Goal: Navigation & Orientation: Find specific page/section

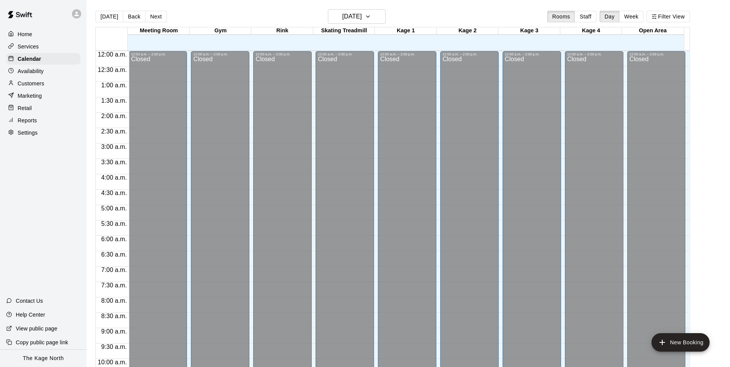
scroll to position [415, 0]
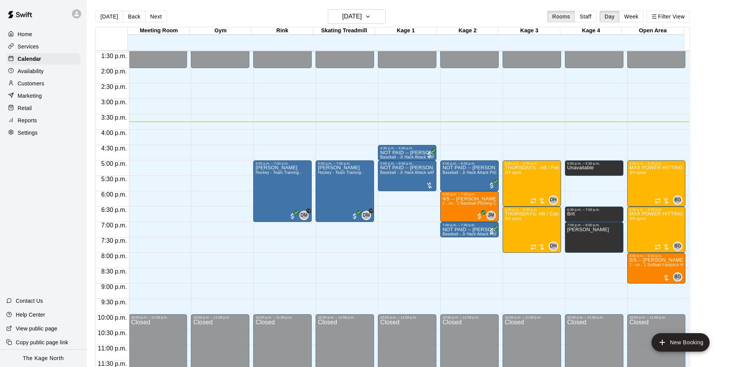
drag, startPoint x: 196, startPoint y: 15, endPoint x: 282, endPoint y: 14, distance: 85.5
click at [197, 15] on div "[DATE] Back [DATE][DATE] Rooms Staff Day Week Filter View" at bounding box center [392, 18] width 595 height 18
click at [362, 14] on h6 "[DATE]" at bounding box center [352, 16] width 20 height 11
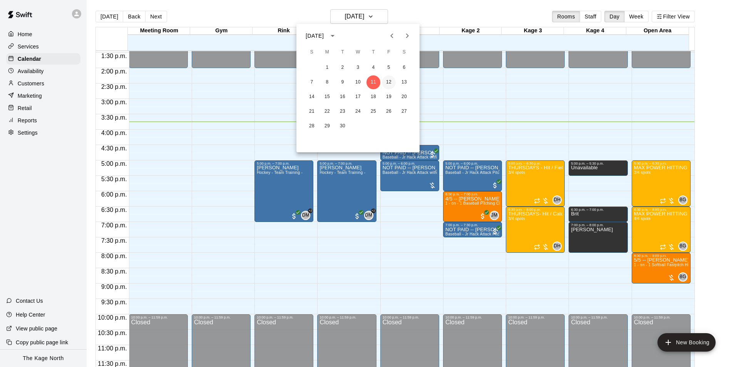
click at [385, 81] on button "12" at bounding box center [389, 82] width 14 height 14
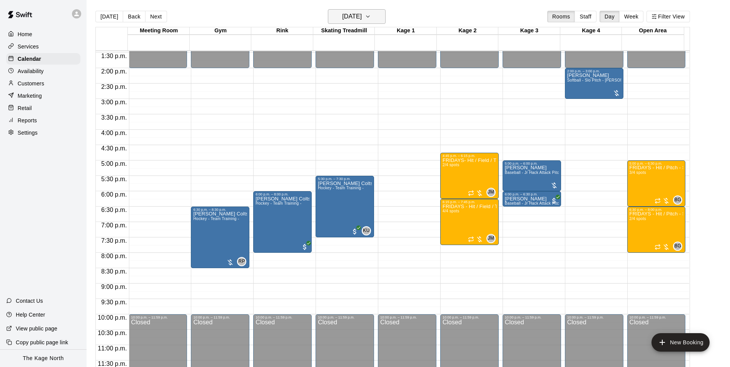
click at [362, 17] on h6 "[DATE]" at bounding box center [352, 16] width 20 height 11
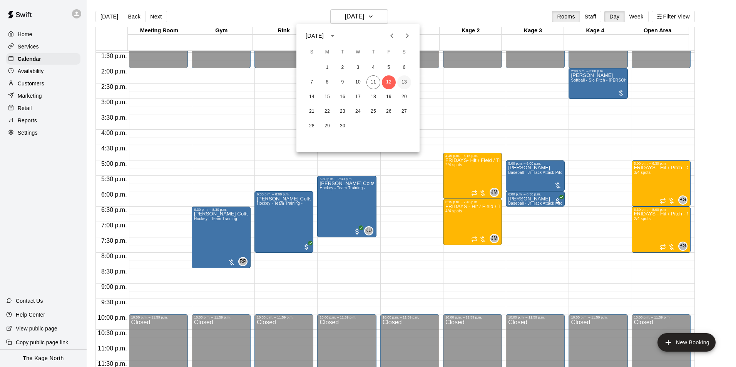
click at [405, 81] on button "13" at bounding box center [404, 82] width 14 height 14
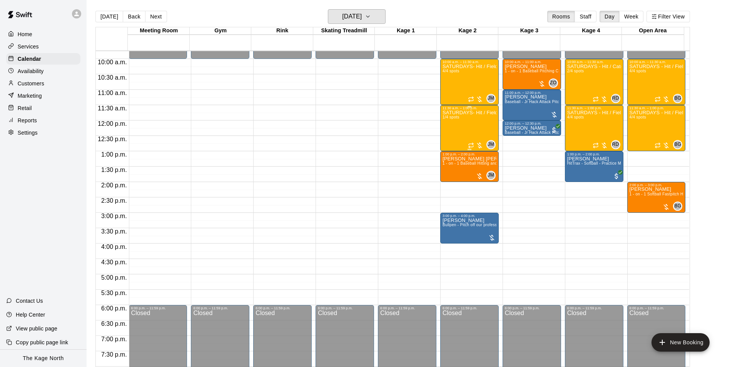
scroll to position [300, 0]
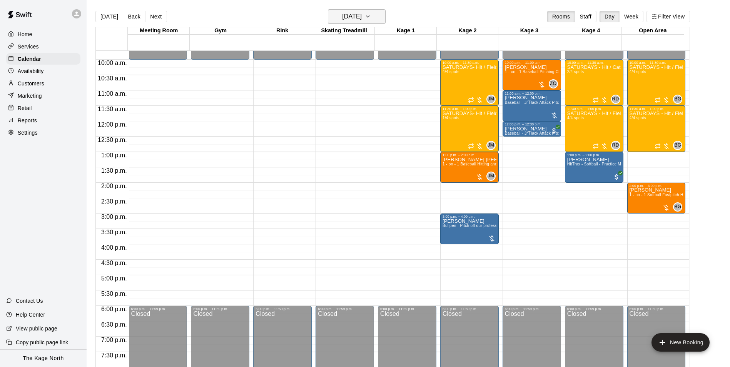
click at [362, 17] on h6 "[DATE]" at bounding box center [352, 16] width 20 height 11
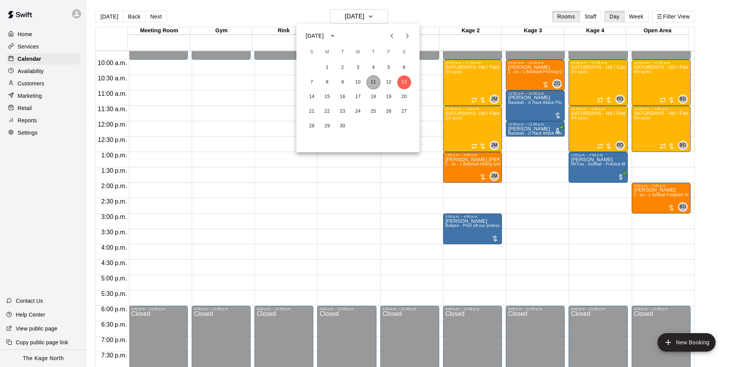
click at [370, 85] on button "11" at bounding box center [374, 82] width 14 height 14
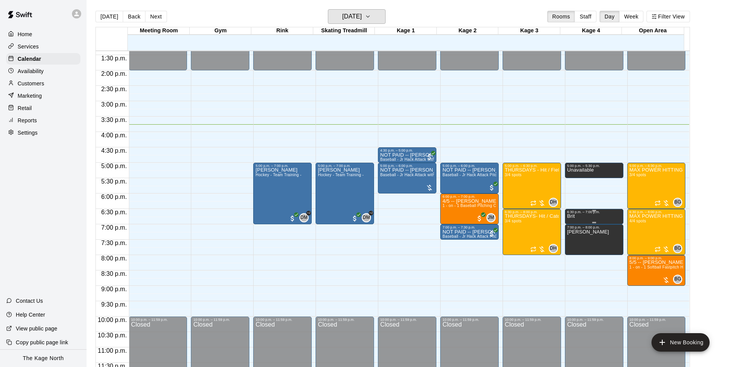
scroll to position [415, 0]
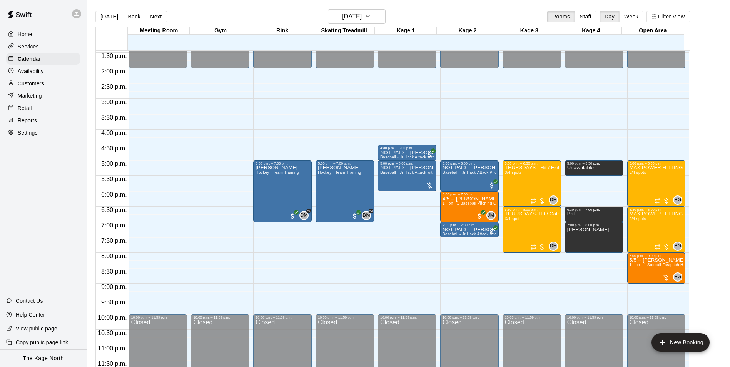
click at [34, 34] on div "Home" at bounding box center [43, 34] width 74 height 12
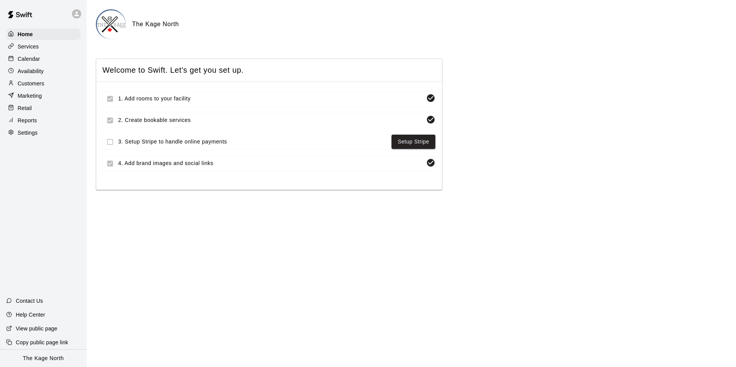
click at [32, 59] on p "Calendar" at bounding box center [29, 59] width 22 height 8
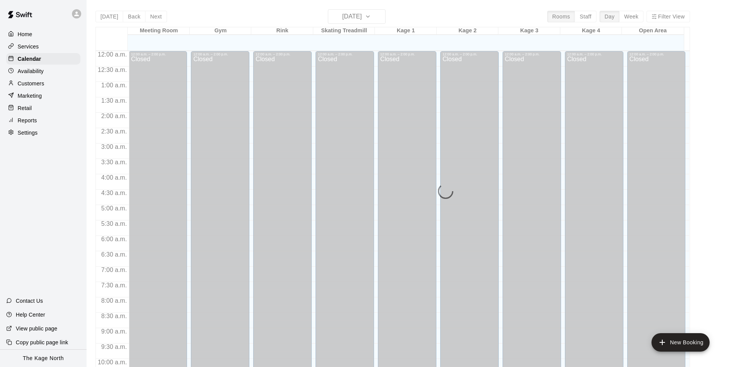
scroll to position [391, 0]
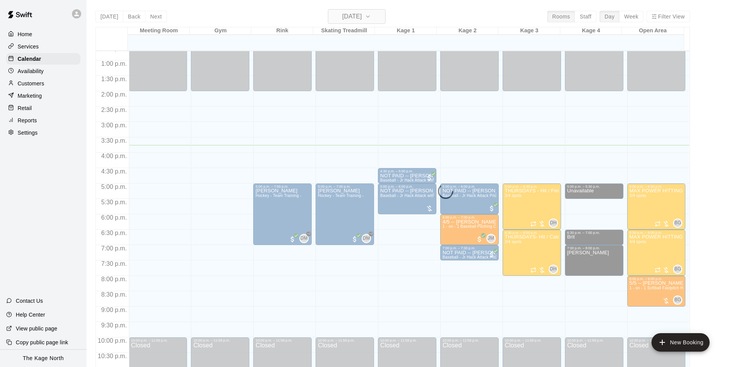
click at [362, 13] on h6 "[DATE]" at bounding box center [352, 16] width 20 height 11
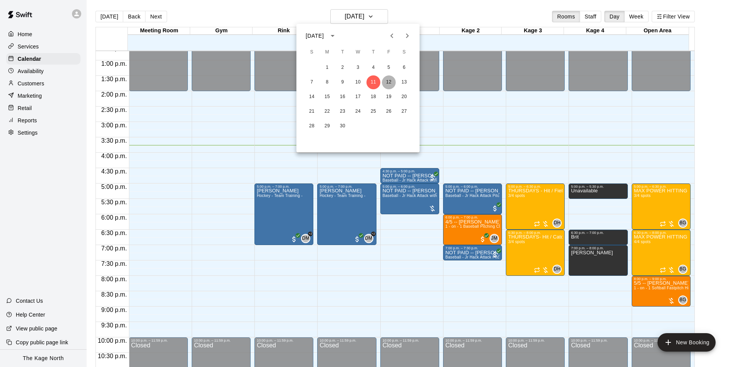
click at [387, 79] on button "12" at bounding box center [389, 82] width 14 height 14
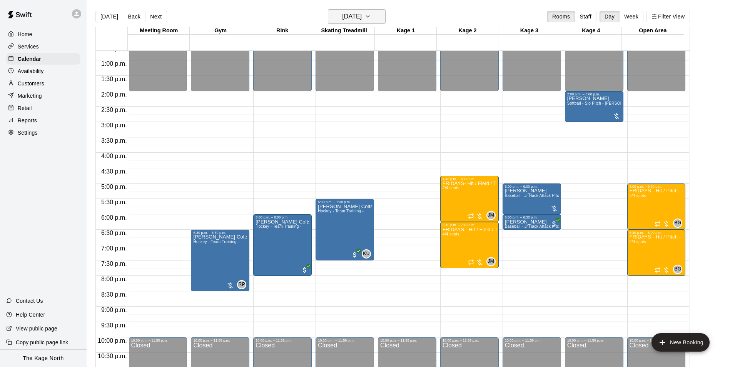
click at [362, 17] on h6 "[DATE]" at bounding box center [352, 16] width 20 height 11
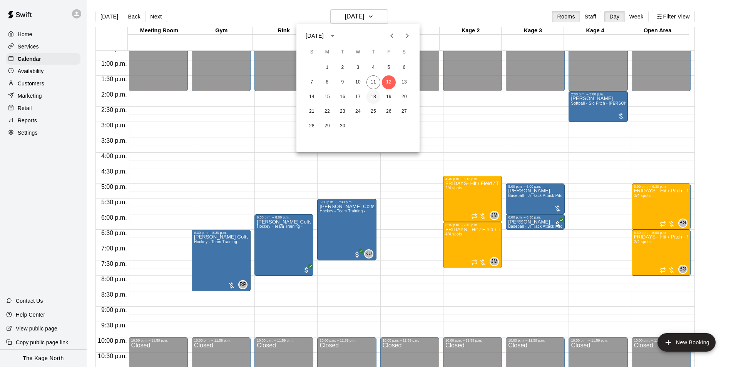
click at [372, 97] on button "18" at bounding box center [374, 97] width 14 height 14
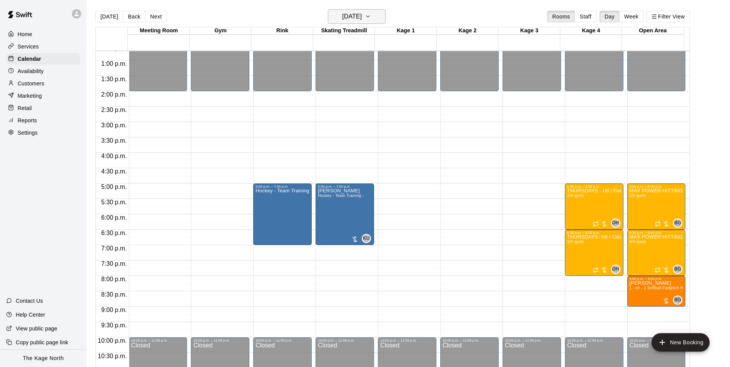
click at [362, 20] on h6 "[DATE]" at bounding box center [352, 16] width 20 height 11
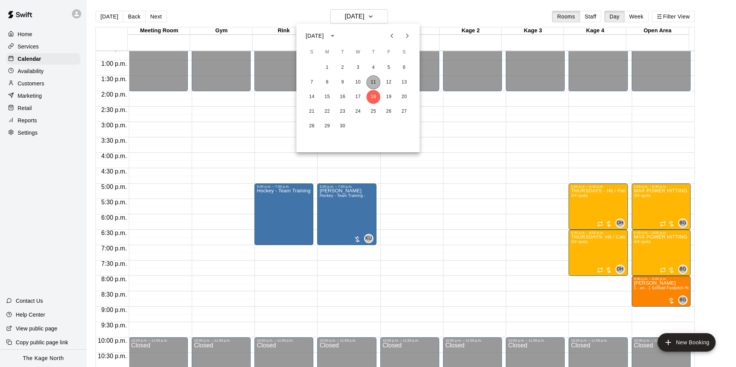
click at [375, 82] on button "11" at bounding box center [374, 82] width 14 height 14
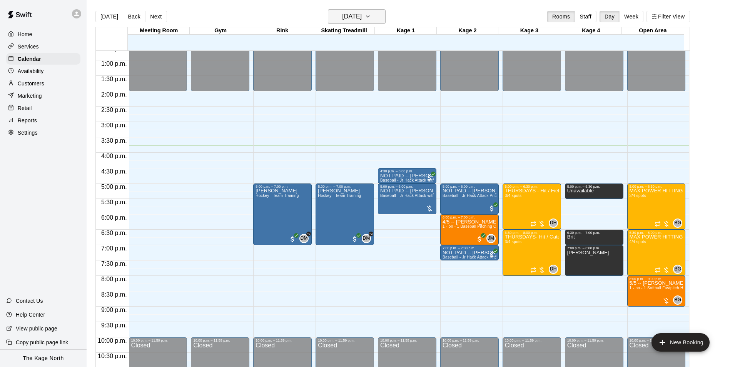
click at [362, 15] on h6 "[DATE]" at bounding box center [352, 16] width 20 height 11
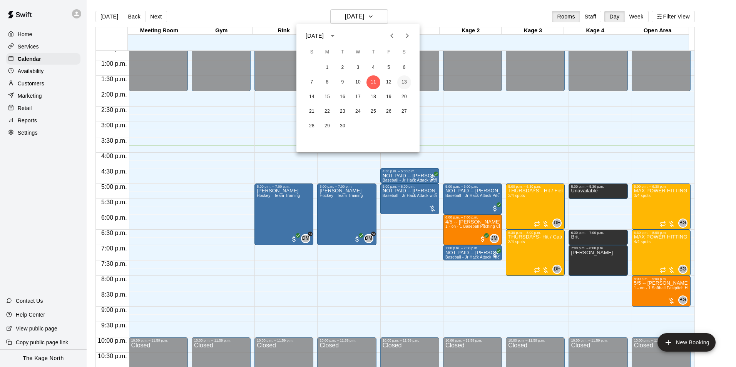
click at [403, 81] on button "13" at bounding box center [404, 82] width 14 height 14
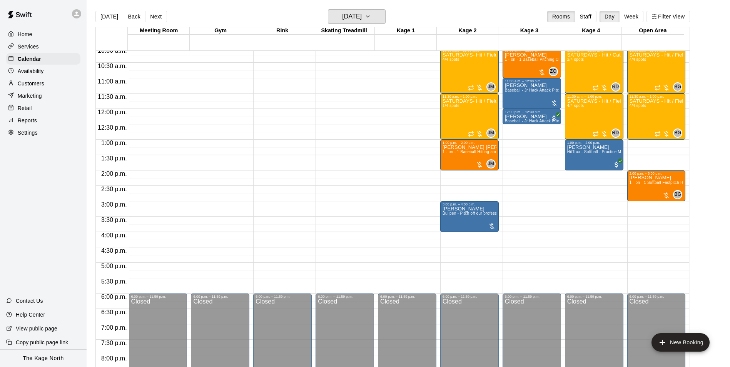
scroll to position [314, 0]
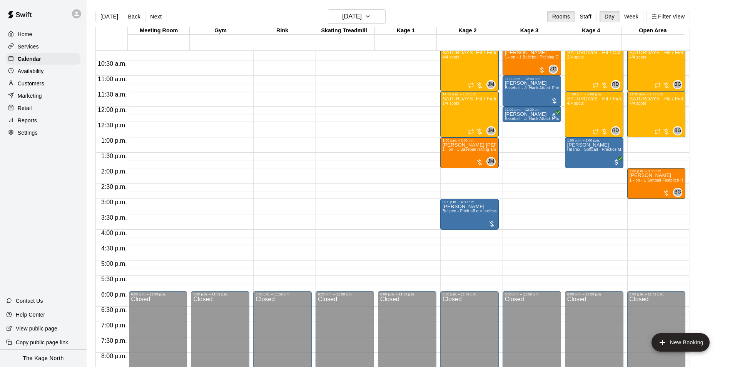
click at [43, 85] on p "Customers" at bounding box center [31, 84] width 27 height 8
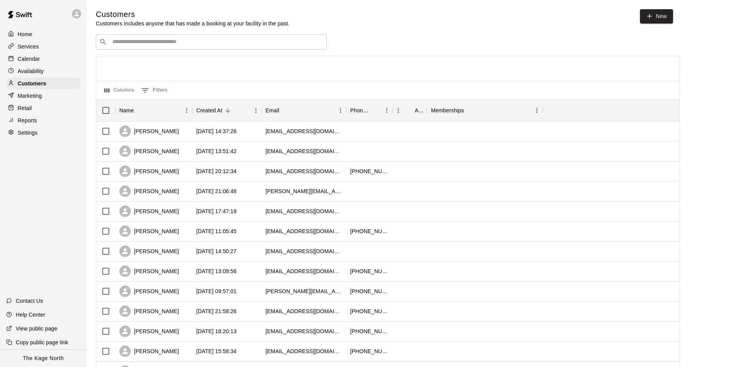
click at [39, 70] on p "Availability" at bounding box center [31, 71] width 26 height 8
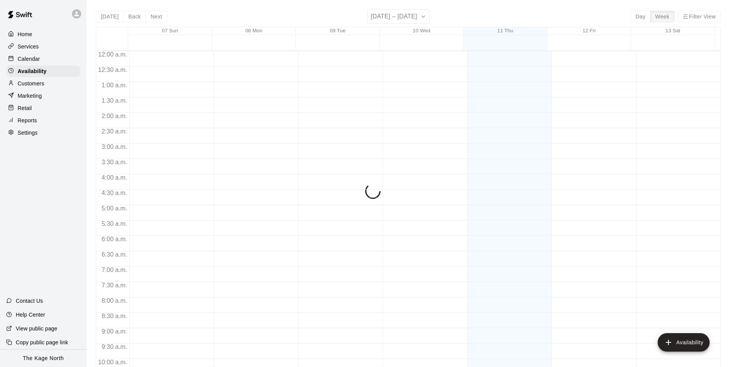
scroll to position [415, 0]
click at [36, 59] on p "Calendar" at bounding box center [29, 59] width 22 height 8
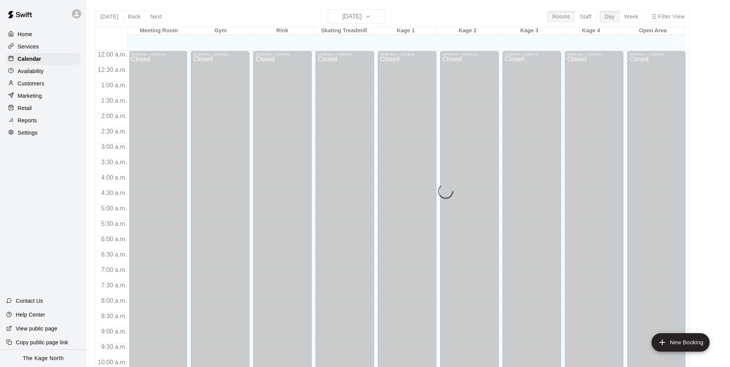
scroll to position [391, 0]
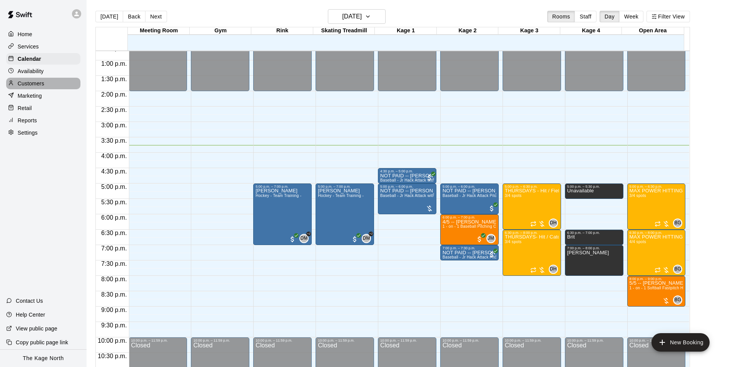
click at [39, 86] on p "Customers" at bounding box center [31, 84] width 27 height 8
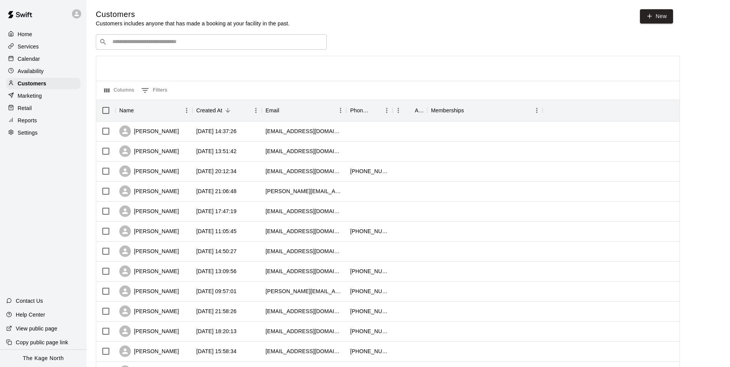
click at [34, 70] on p "Availability" at bounding box center [31, 71] width 26 height 8
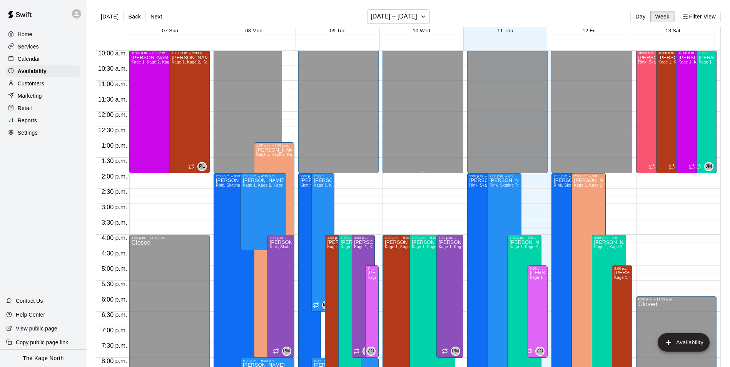
scroll to position [299, 0]
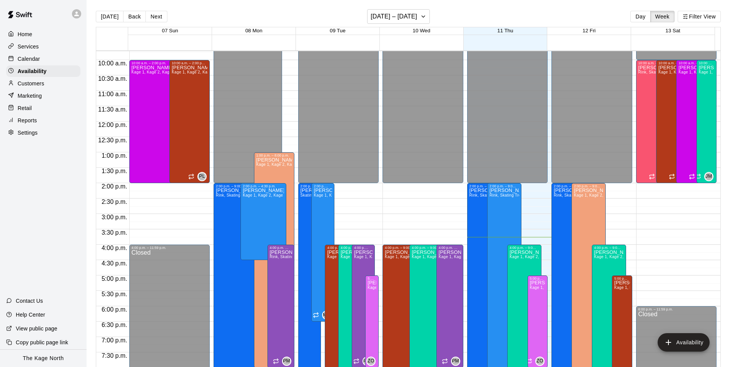
click at [27, 59] on p "Calendar" at bounding box center [29, 59] width 22 height 8
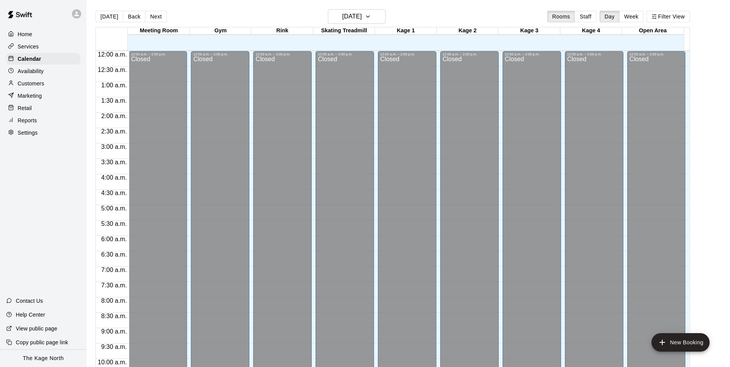
scroll to position [391, 0]
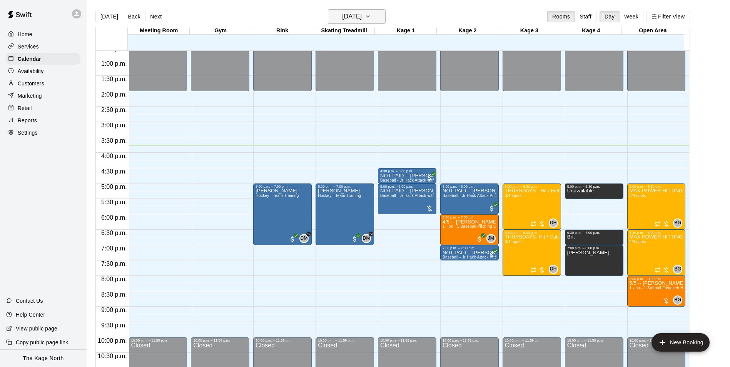
click at [361, 16] on h6 "[DATE]" at bounding box center [352, 16] width 20 height 11
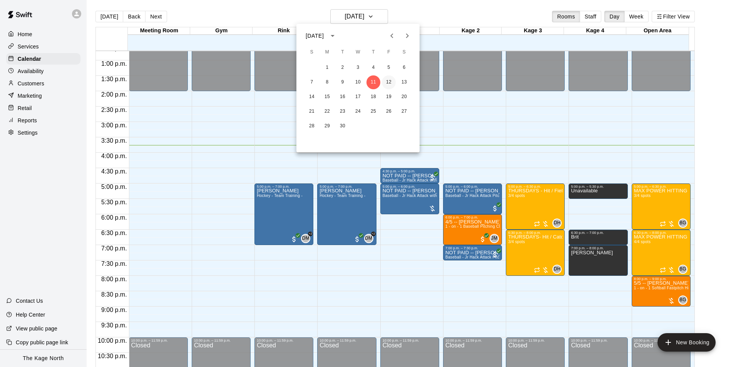
click at [387, 84] on button "12" at bounding box center [389, 82] width 14 height 14
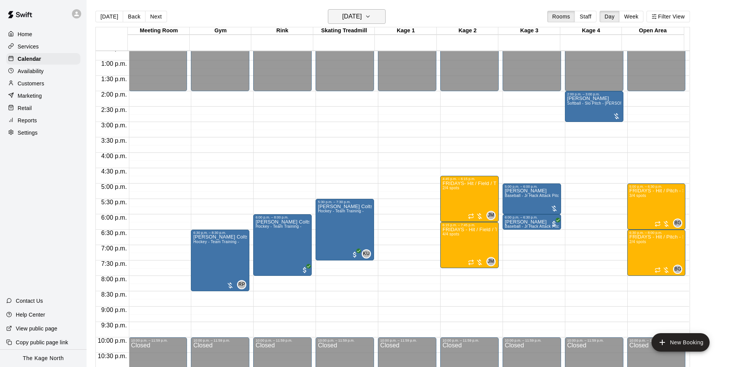
click at [374, 17] on button "[DATE]" at bounding box center [357, 16] width 58 height 15
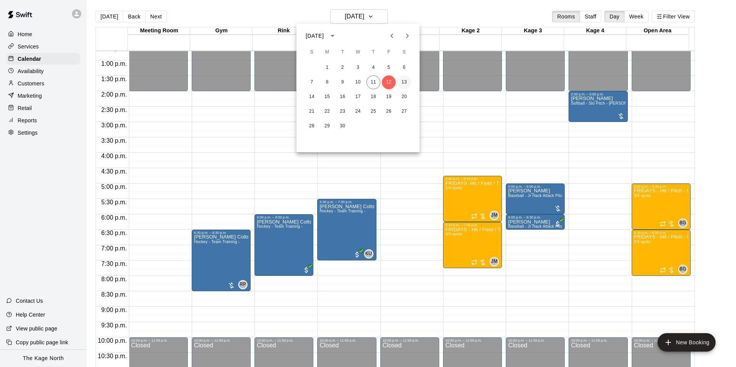
click at [407, 85] on button "13" at bounding box center [404, 82] width 14 height 14
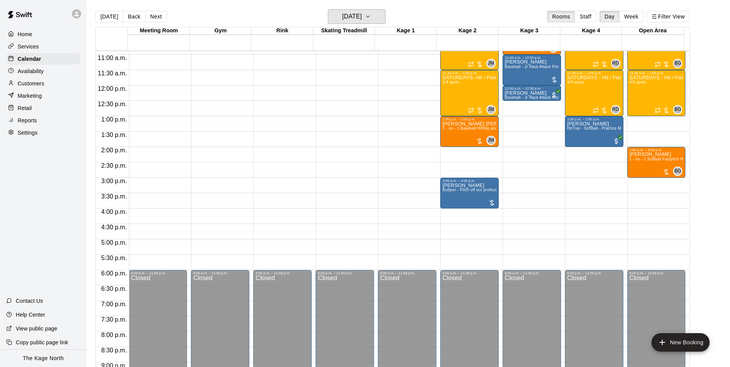
scroll to position [276, 0]
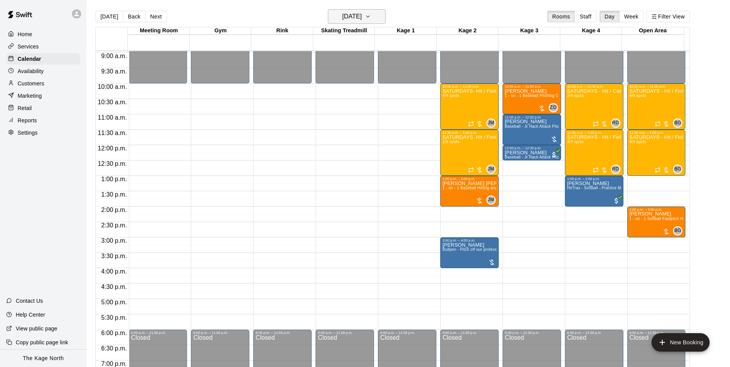
click at [352, 13] on h6 "[DATE]" at bounding box center [352, 16] width 20 height 11
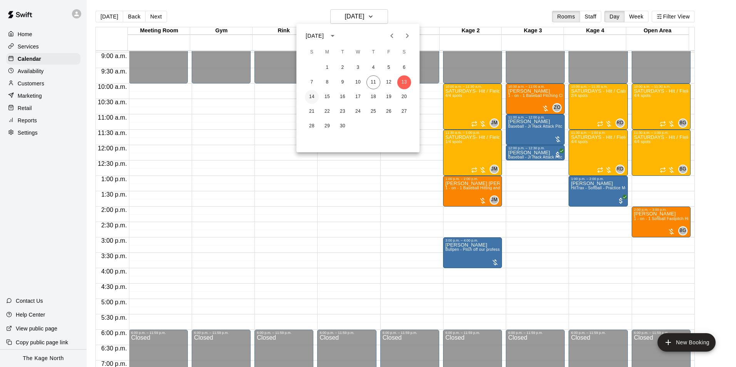
click at [310, 97] on button "14" at bounding box center [312, 97] width 14 height 14
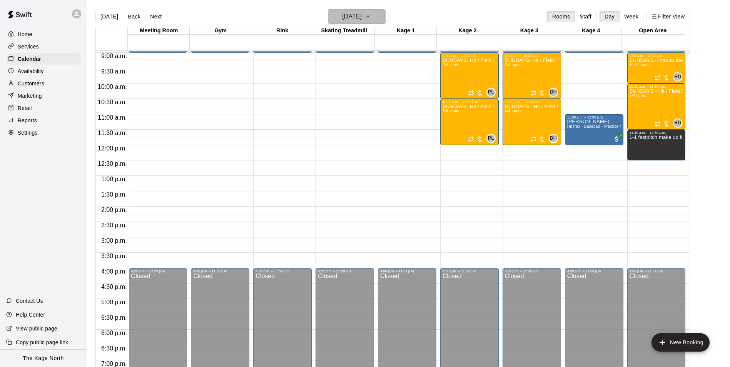
click at [362, 14] on h6 "[DATE]" at bounding box center [352, 16] width 20 height 11
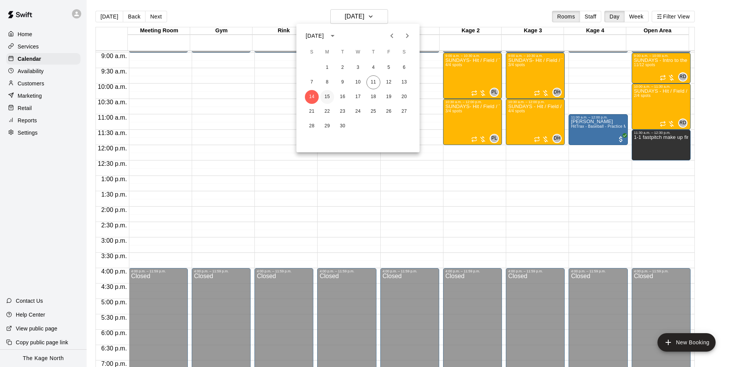
click at [323, 95] on button "15" at bounding box center [327, 97] width 14 height 14
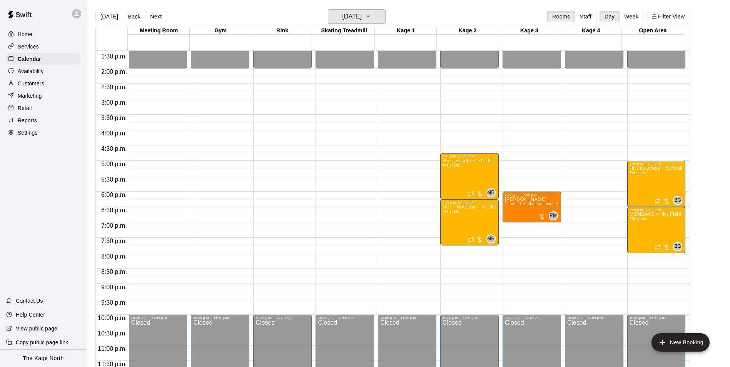
scroll to position [415, 0]
click at [362, 18] on h6 "[DATE]" at bounding box center [352, 16] width 20 height 11
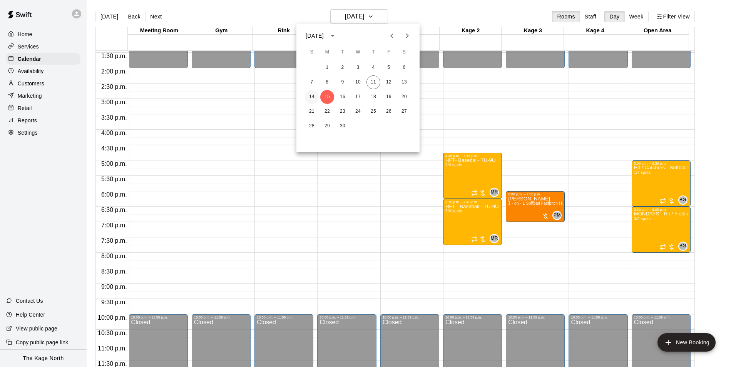
click at [311, 92] on button "14" at bounding box center [312, 97] width 14 height 14
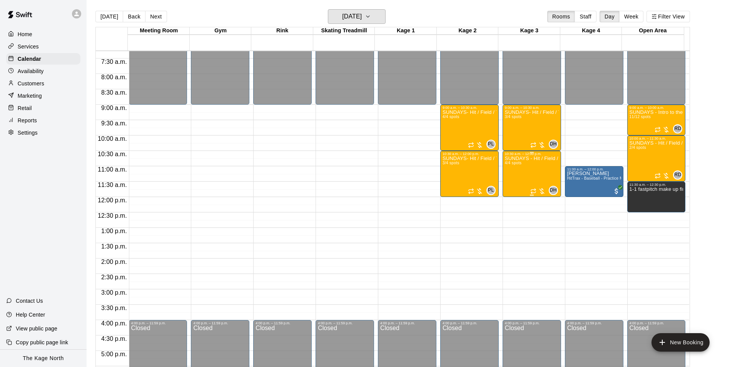
scroll to position [223, 0]
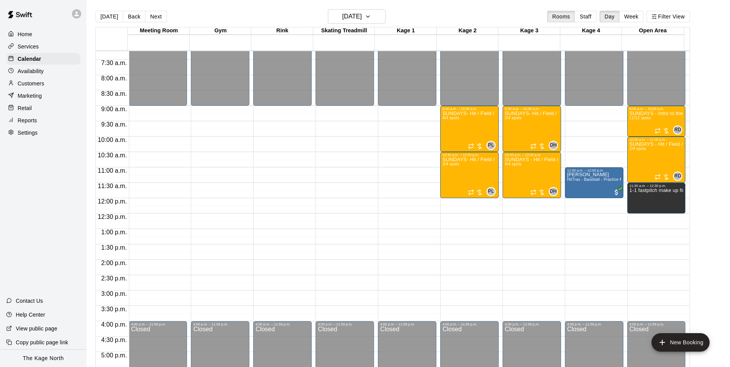
click at [30, 32] on p "Home" at bounding box center [25, 34] width 15 height 8
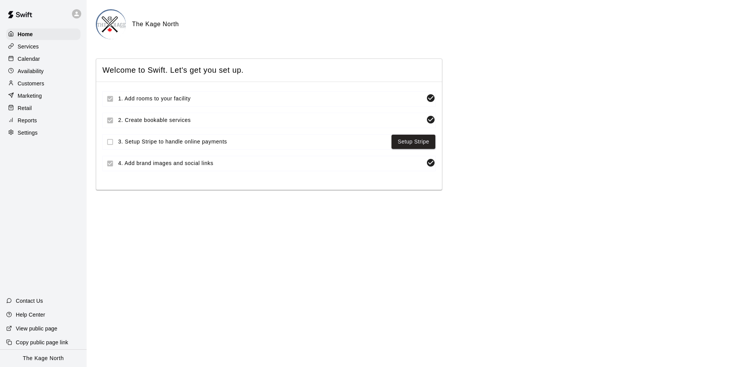
click at [32, 60] on p "Calendar" at bounding box center [29, 59] width 22 height 8
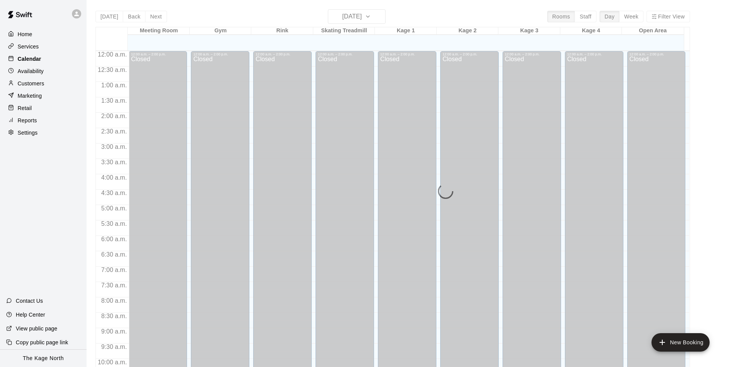
scroll to position [391, 0]
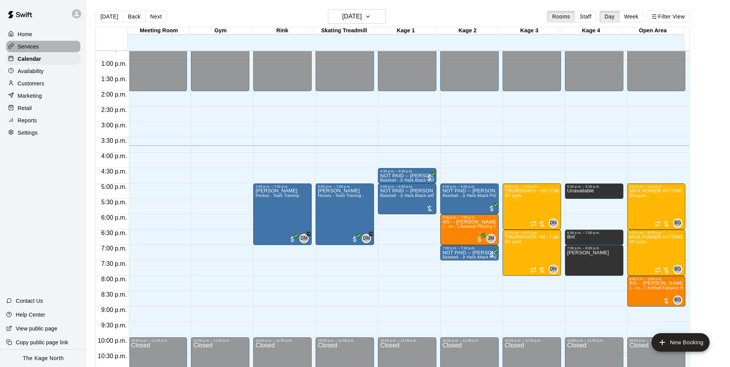
click at [32, 45] on p "Services" at bounding box center [28, 47] width 21 height 8
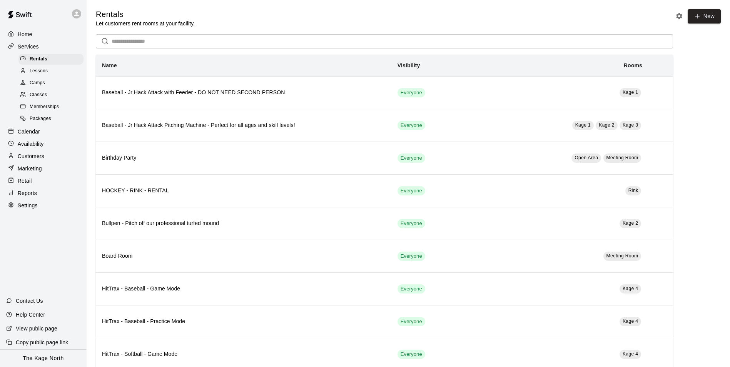
click at [38, 144] on p "Availability" at bounding box center [31, 144] width 26 height 8
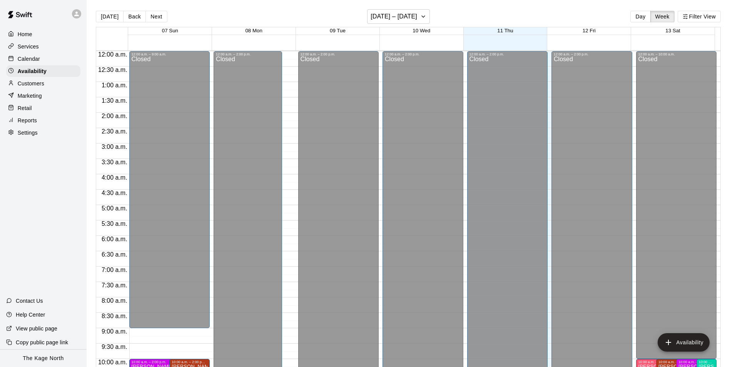
scroll to position [415, 0]
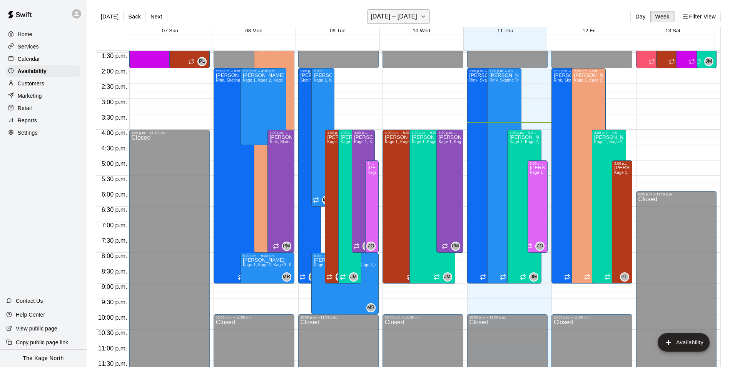
click at [411, 16] on h6 "September 07 – 13" at bounding box center [394, 16] width 47 height 11
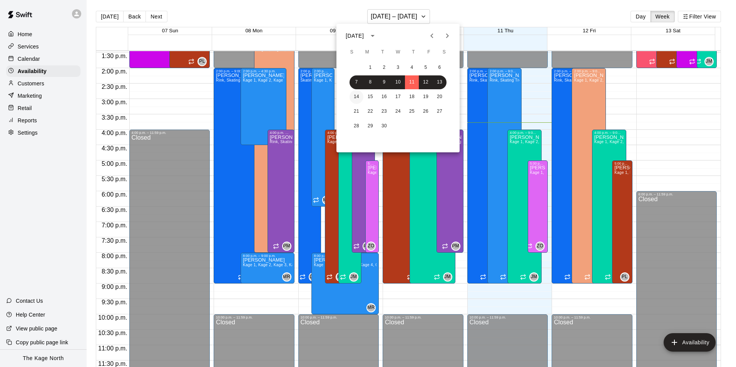
click at [356, 97] on button "14" at bounding box center [357, 97] width 14 height 14
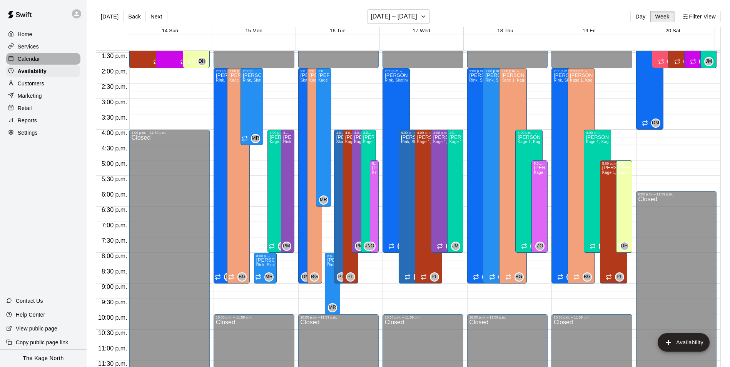
click at [37, 63] on p "Calendar" at bounding box center [29, 59] width 22 height 8
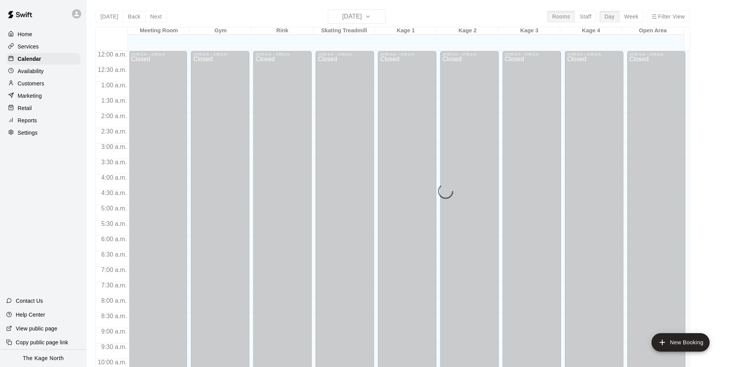
click at [29, 34] on p "Home" at bounding box center [25, 34] width 15 height 8
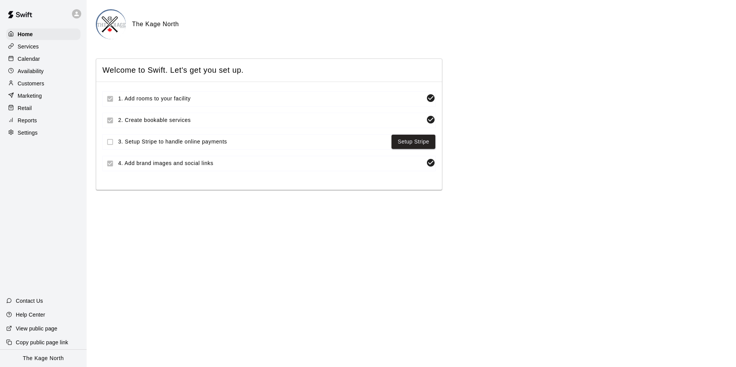
click at [38, 62] on p "Calendar" at bounding box center [29, 59] width 22 height 8
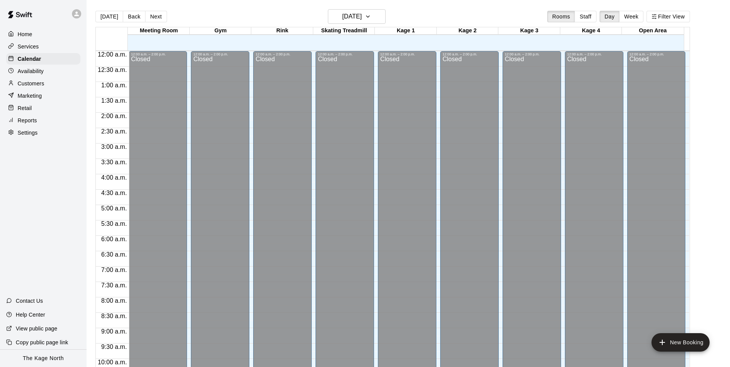
scroll to position [391, 0]
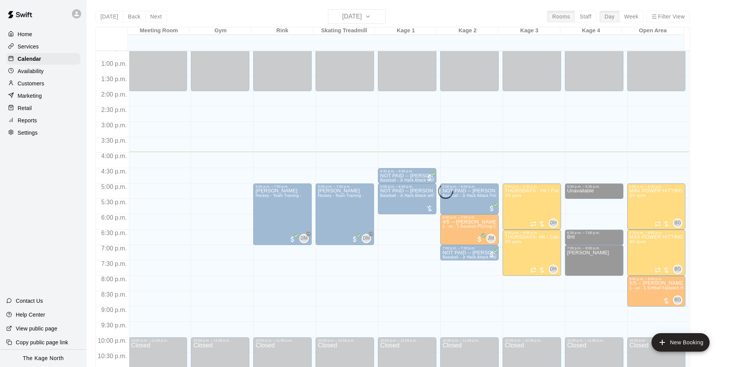
click at [43, 80] on div "Customers" at bounding box center [43, 84] width 74 height 12
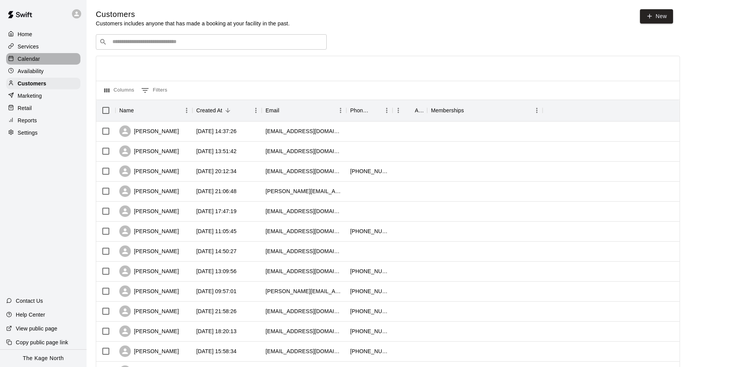
click at [39, 59] on p "Calendar" at bounding box center [29, 59] width 22 height 8
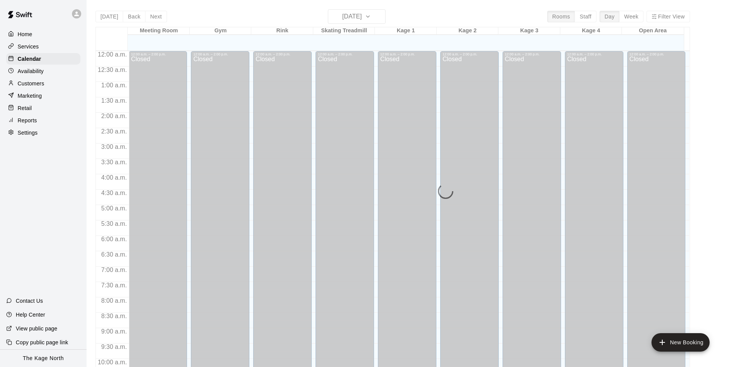
scroll to position [391, 0]
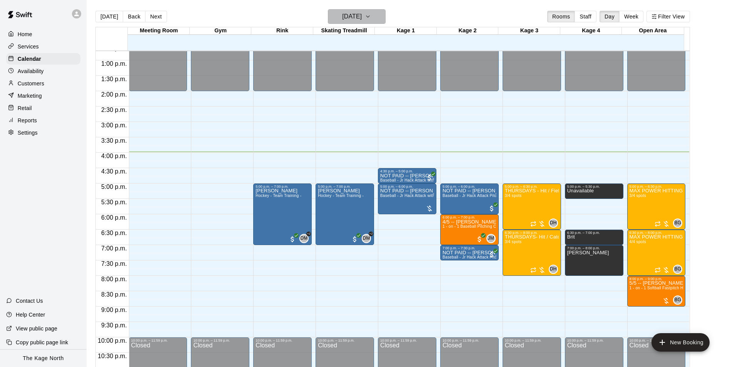
click at [362, 20] on h6 "[DATE]" at bounding box center [352, 16] width 20 height 11
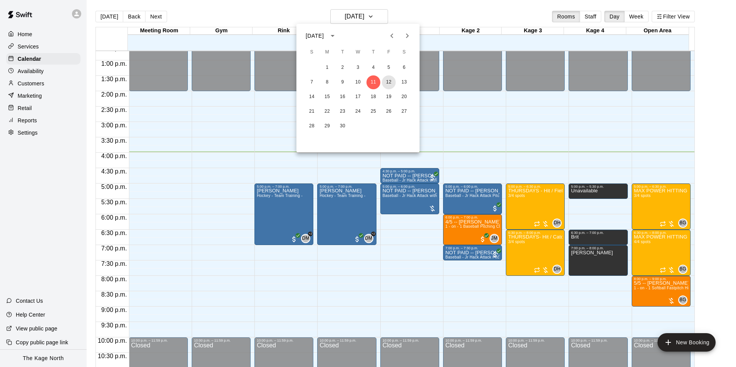
click at [389, 79] on button "12" at bounding box center [389, 82] width 14 height 14
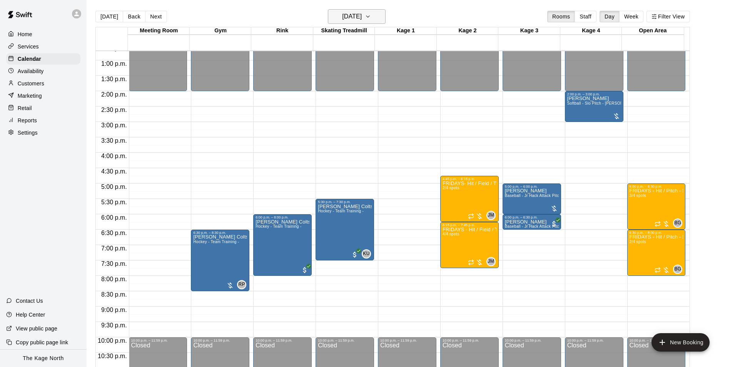
click at [355, 16] on h6 "[DATE]" at bounding box center [352, 16] width 20 height 11
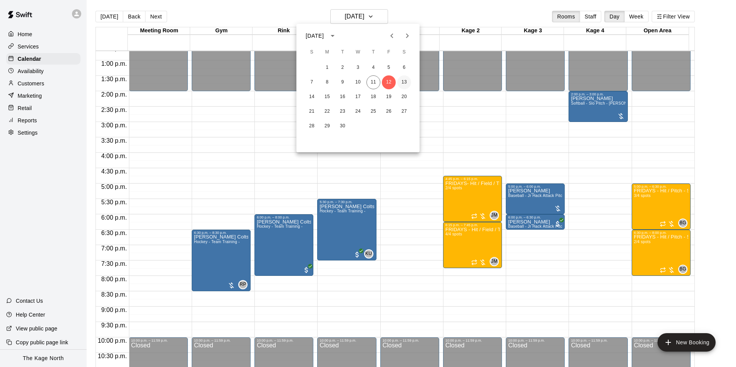
click at [403, 80] on button "13" at bounding box center [404, 82] width 14 height 14
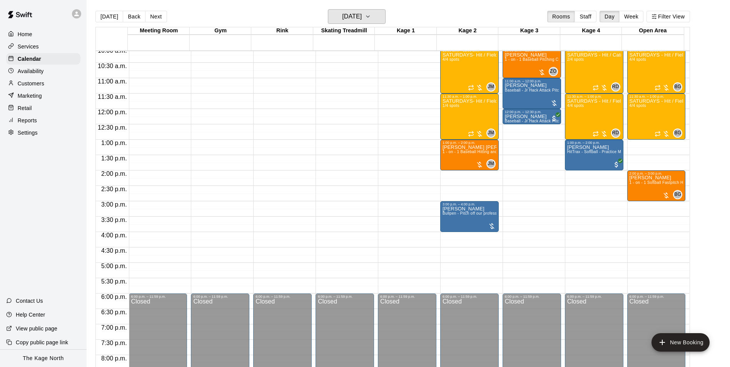
scroll to position [237, 0]
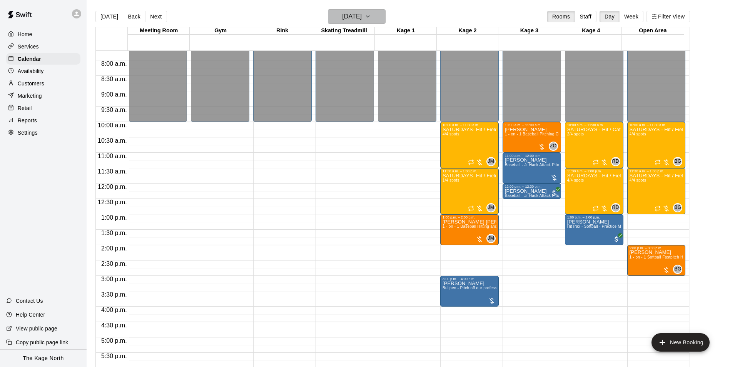
click at [362, 19] on h6 "[DATE]" at bounding box center [352, 16] width 20 height 11
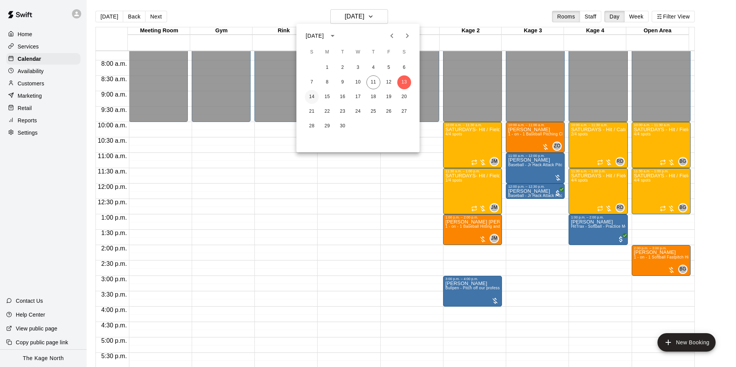
click at [310, 97] on button "14" at bounding box center [312, 97] width 14 height 14
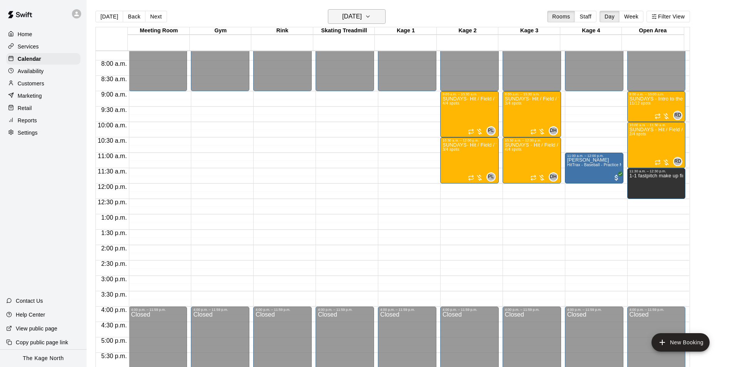
click at [365, 11] on button "[DATE]" at bounding box center [357, 16] width 58 height 15
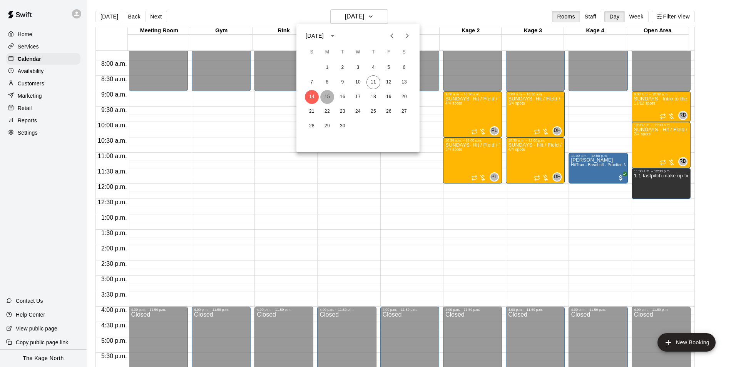
click at [327, 98] on button "15" at bounding box center [327, 97] width 14 height 14
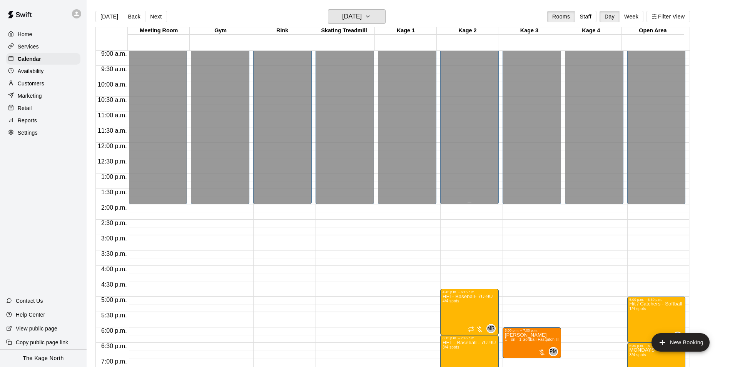
scroll to position [353, 0]
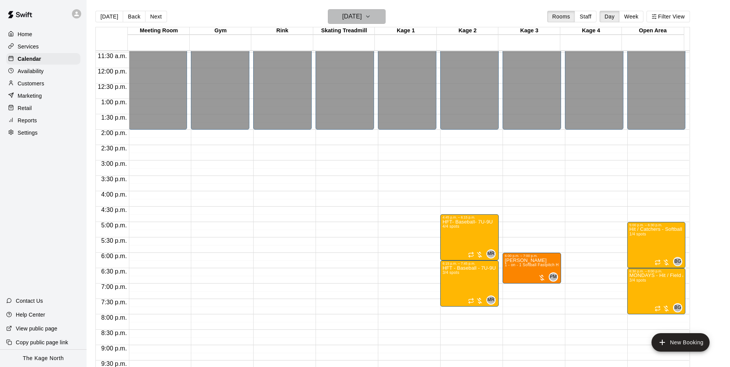
click at [362, 16] on h6 "[DATE]" at bounding box center [352, 16] width 20 height 11
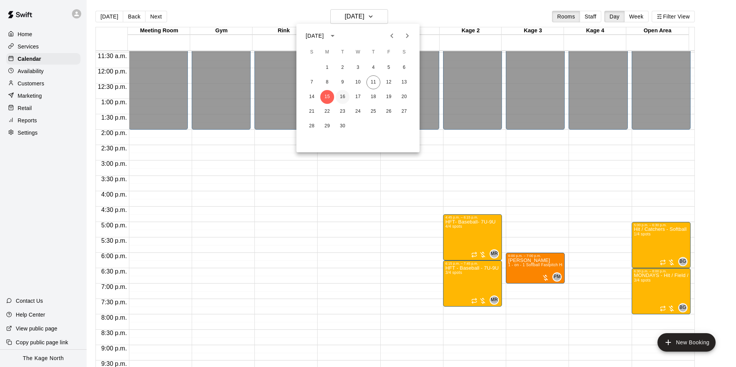
click at [344, 95] on button "16" at bounding box center [343, 97] width 14 height 14
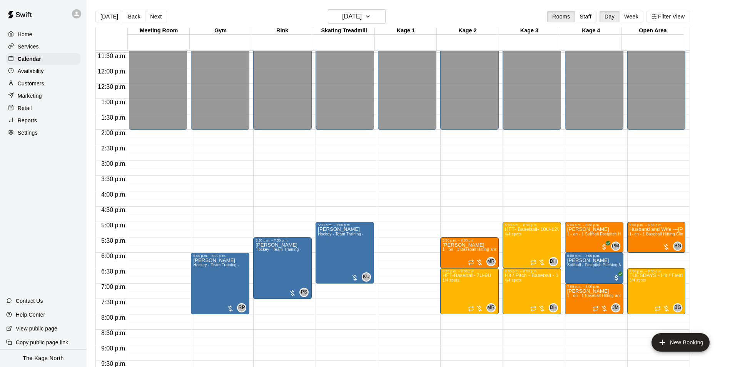
drag, startPoint x: 107, startPoint y: 15, endPoint x: 423, endPoint y: 156, distance: 345.6
click at [107, 15] on button "[DATE]" at bounding box center [109, 17] width 28 height 12
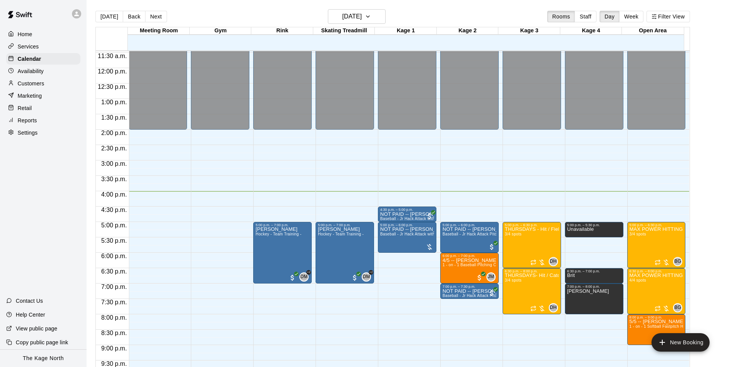
click at [31, 85] on p "Customers" at bounding box center [31, 84] width 27 height 8
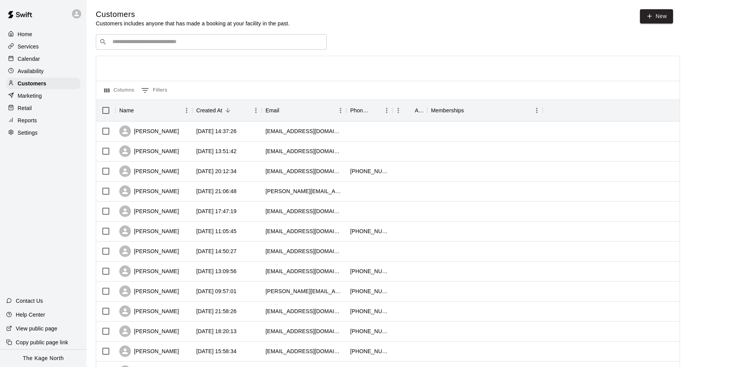
click at [32, 58] on p "Calendar" at bounding box center [29, 59] width 22 height 8
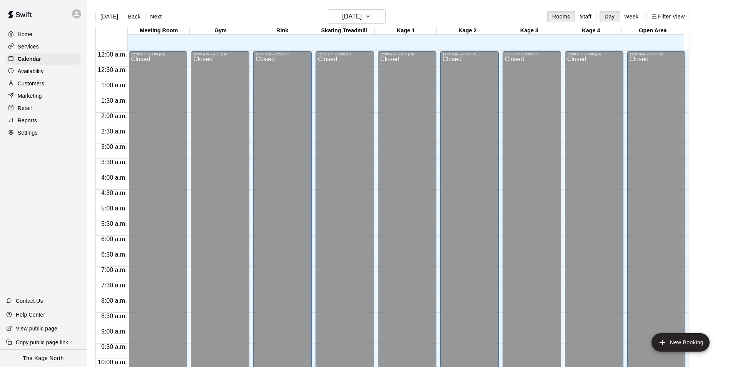
scroll to position [391, 0]
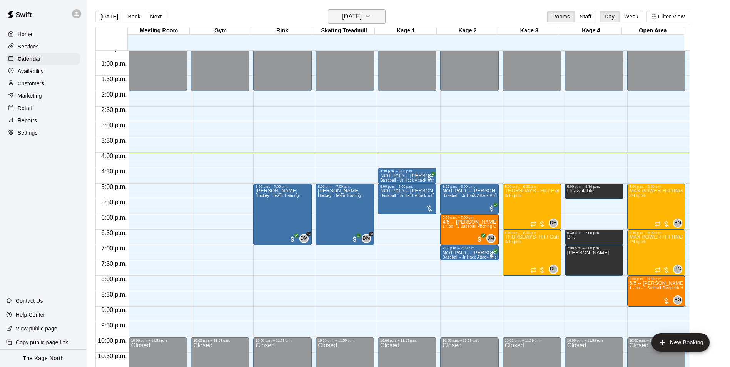
click at [362, 16] on h6 "[DATE]" at bounding box center [352, 16] width 20 height 11
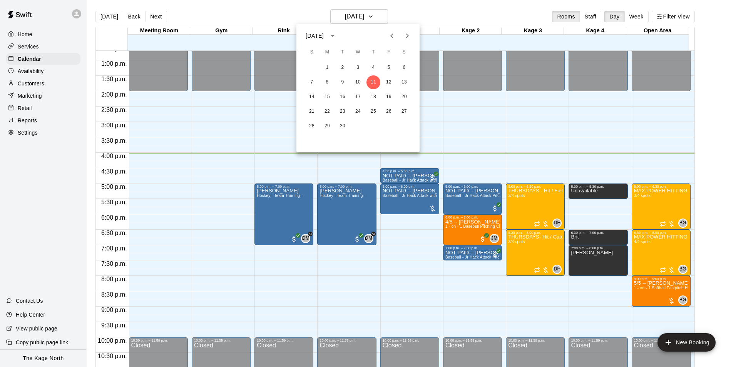
click at [430, 10] on div at bounding box center [368, 183] width 736 height 367
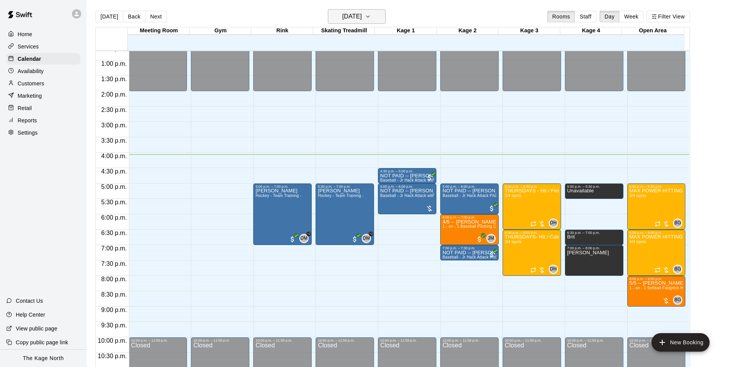
click at [360, 15] on h6 "[DATE]" at bounding box center [352, 16] width 20 height 11
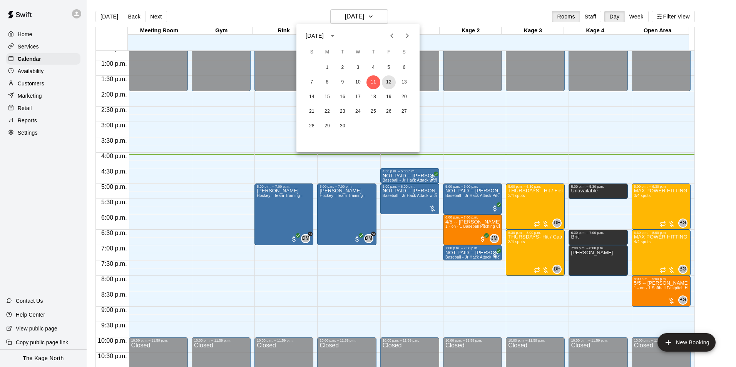
click at [388, 82] on button "12" at bounding box center [389, 82] width 14 height 14
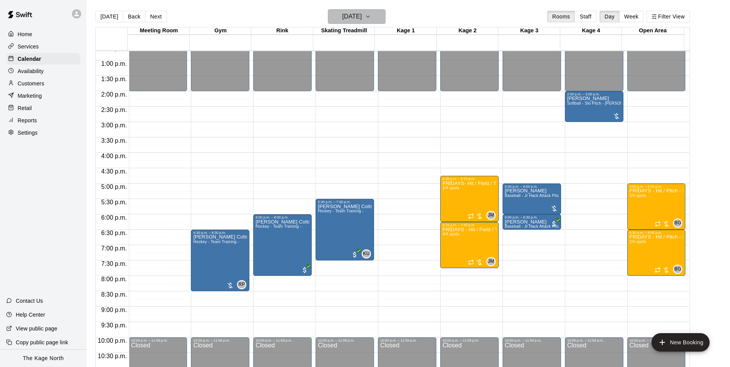
click at [362, 15] on h6 "[DATE]" at bounding box center [352, 16] width 20 height 11
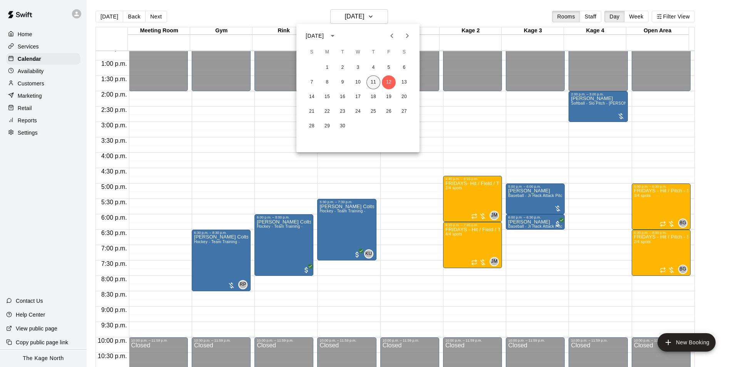
click at [375, 84] on button "11" at bounding box center [374, 82] width 14 height 14
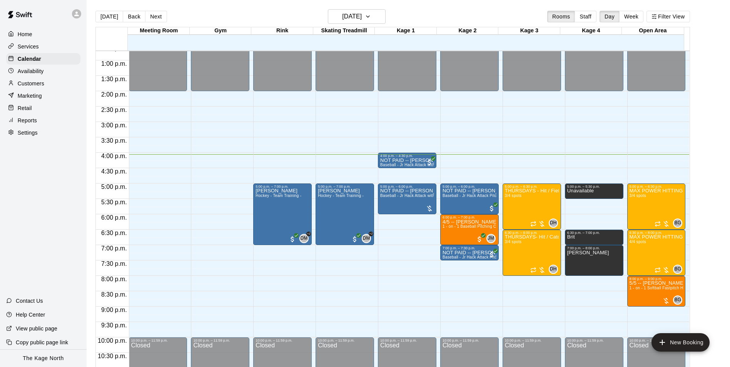
drag, startPoint x: 235, startPoint y: 12, endPoint x: 240, endPoint y: 3, distance: 10.4
click at [235, 11] on div "[DATE] Back [DATE][DATE] Rooms Staff Day Week Filter View" at bounding box center [392, 18] width 595 height 18
click at [362, 15] on h6 "[DATE]" at bounding box center [352, 16] width 20 height 11
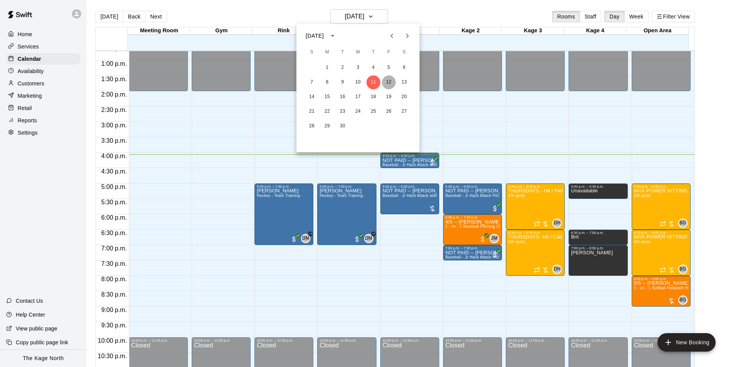
click at [387, 83] on button "12" at bounding box center [389, 82] width 14 height 14
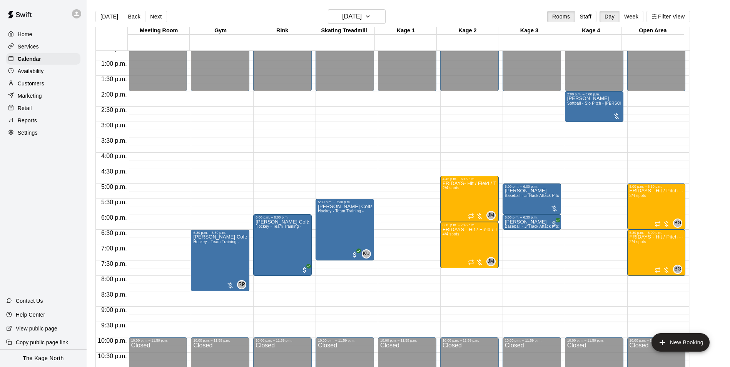
click at [42, 87] on p "Customers" at bounding box center [31, 84] width 27 height 8
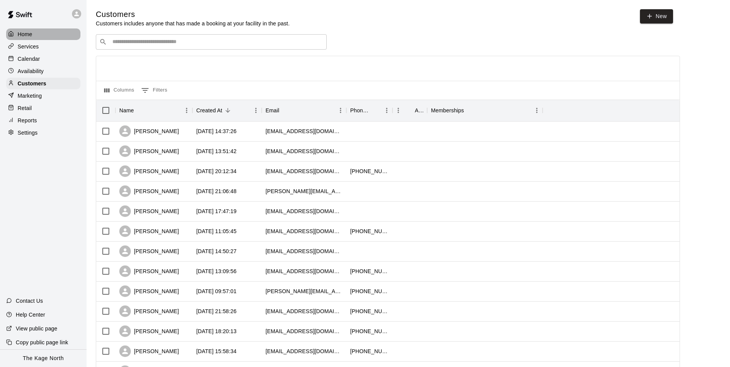
click at [23, 30] on div "Home" at bounding box center [43, 34] width 74 height 12
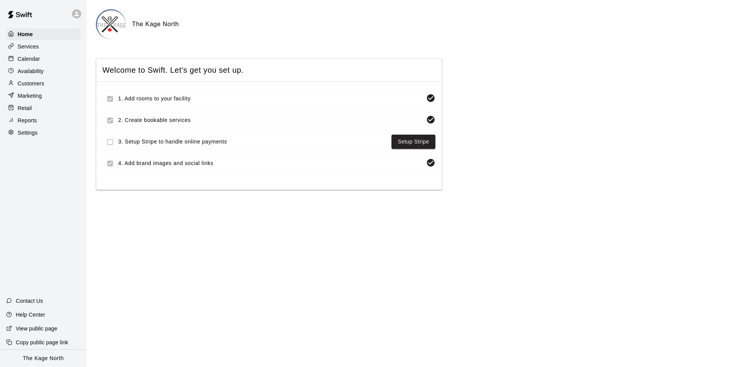
click at [32, 60] on p "Calendar" at bounding box center [29, 59] width 22 height 8
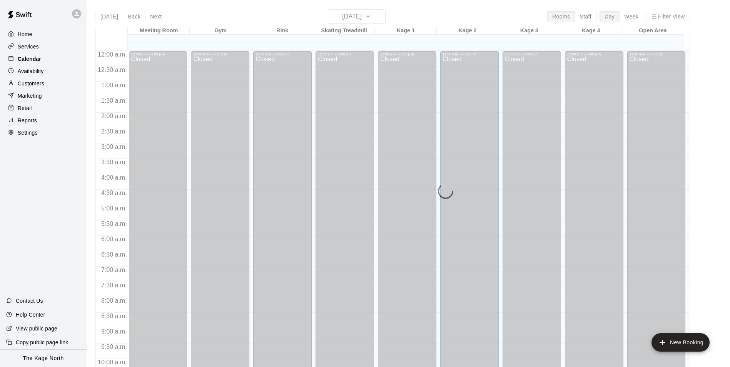
scroll to position [391, 0]
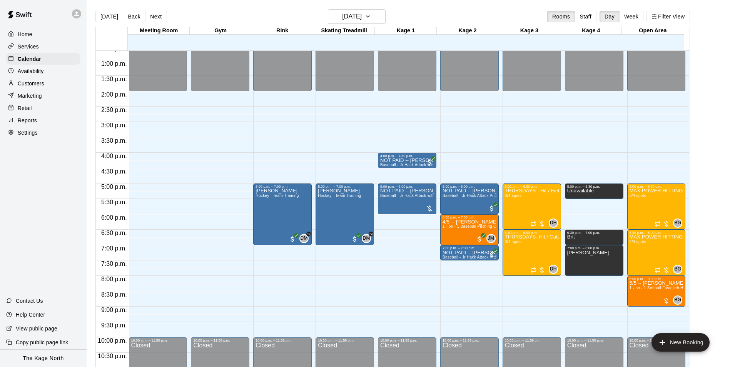
click at [47, 82] on div "Customers" at bounding box center [43, 84] width 74 height 12
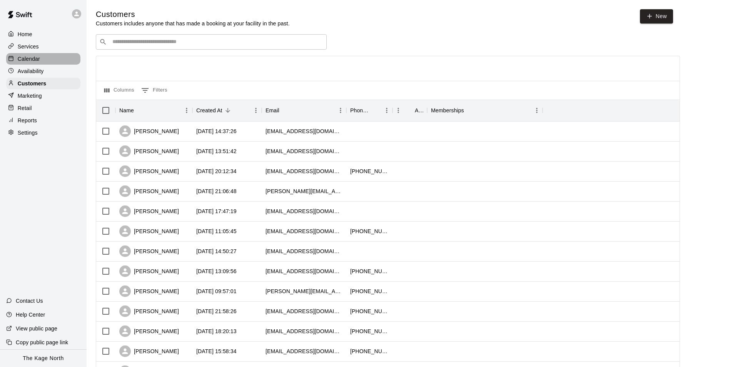
click at [37, 59] on p "Calendar" at bounding box center [29, 59] width 22 height 8
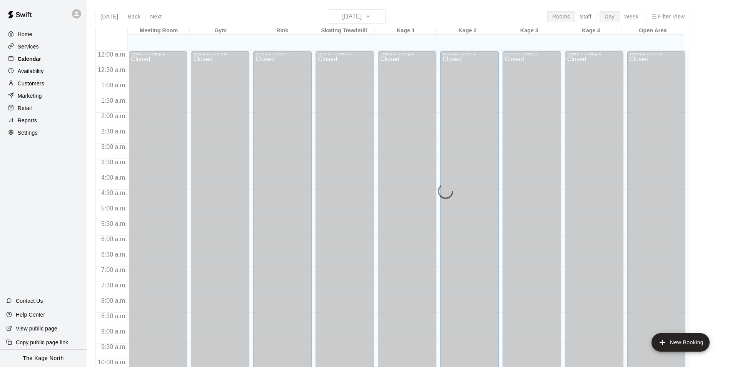
scroll to position [391, 0]
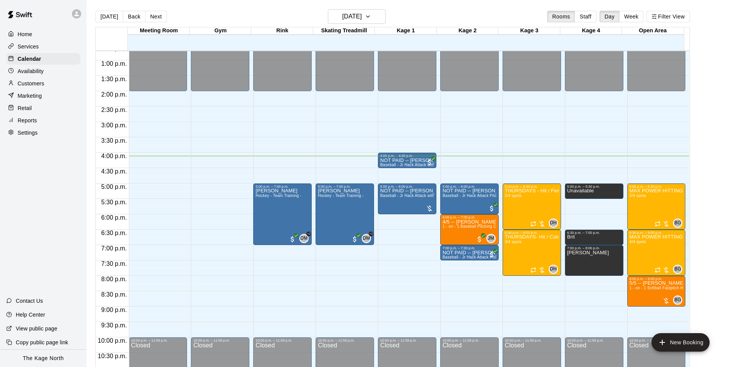
click at [30, 84] on p "Customers" at bounding box center [31, 84] width 27 height 8
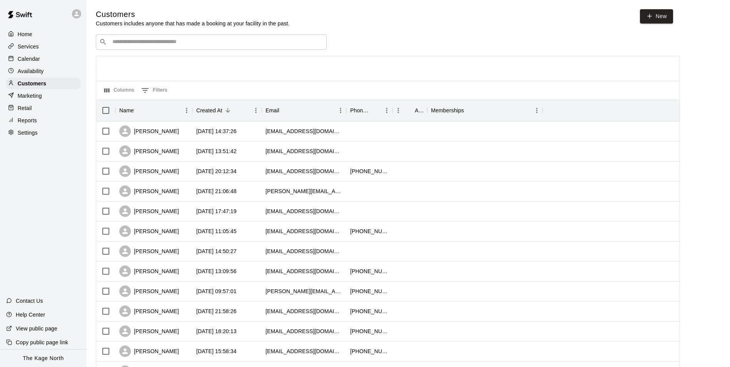
click at [39, 124] on div "Reports" at bounding box center [43, 121] width 74 height 12
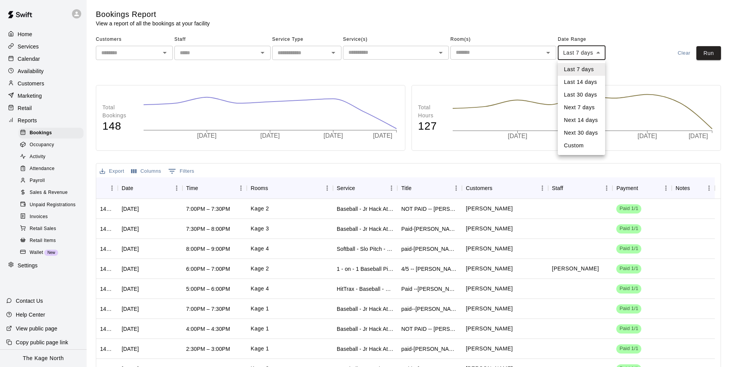
click at [592, 55] on body "Home Services Calendar Availability Customers Marketing Retail Reports Bookings…" at bounding box center [368, 218] width 736 height 436
click at [591, 82] on li "Last 14 days" at bounding box center [581, 82] width 47 height 13
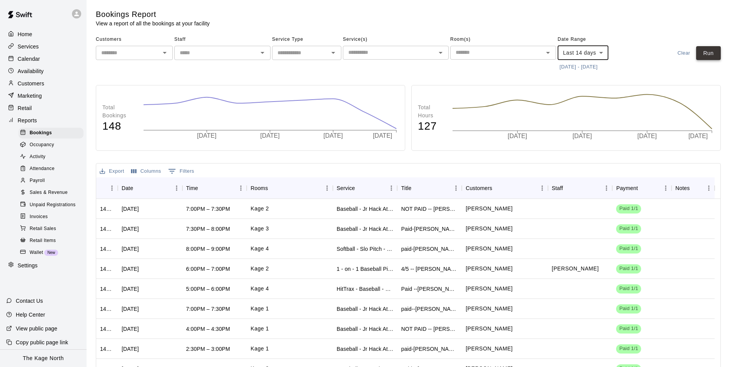
click at [713, 53] on button "Run" at bounding box center [709, 53] width 25 height 14
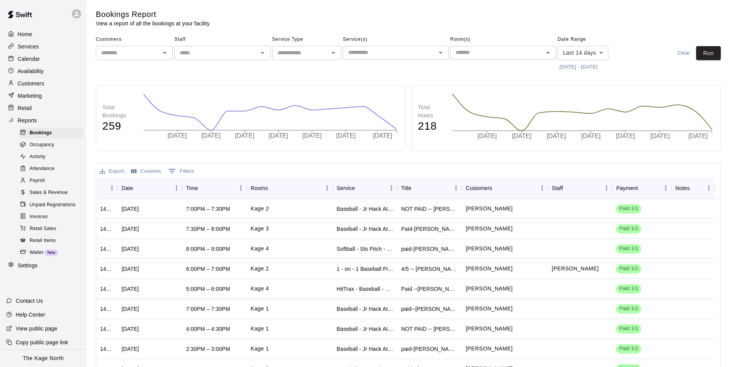
click at [586, 50] on body "Home Services Calendar Availability Customers Marketing Retail Reports Bookings…" at bounding box center [365, 218] width 730 height 436
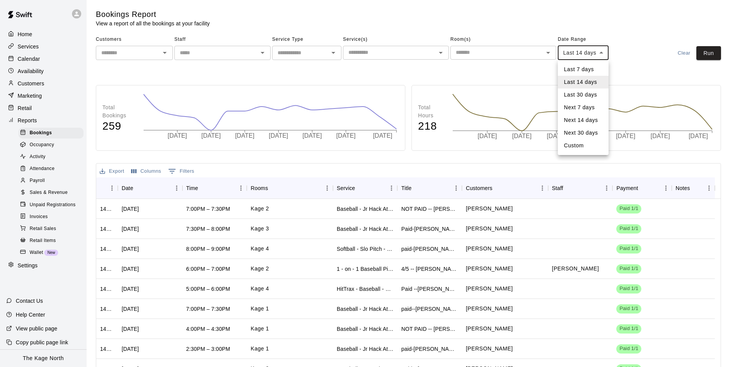
click at [585, 71] on li "Last 7 days" at bounding box center [583, 69] width 51 height 13
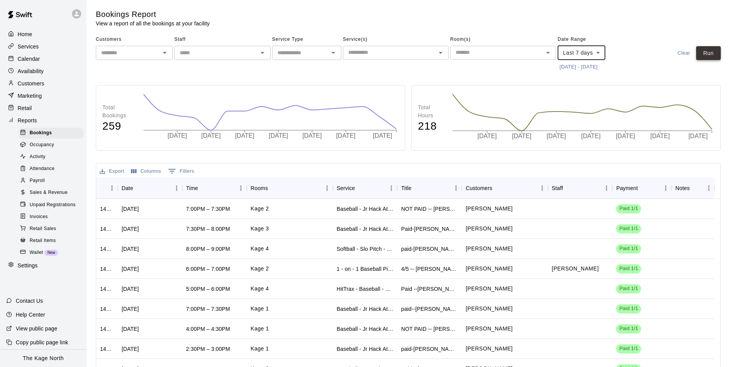
click at [709, 55] on button "Run" at bounding box center [709, 53] width 25 height 14
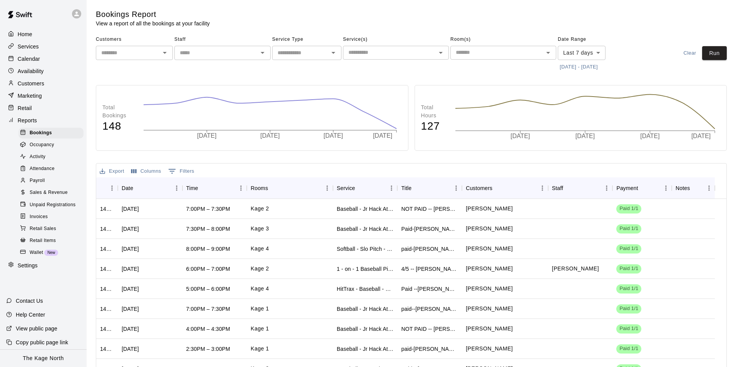
click at [603, 53] on body "Home Services Calendar Availability Customers Marketing Retail Reports Bookings…" at bounding box center [368, 218] width 736 height 436
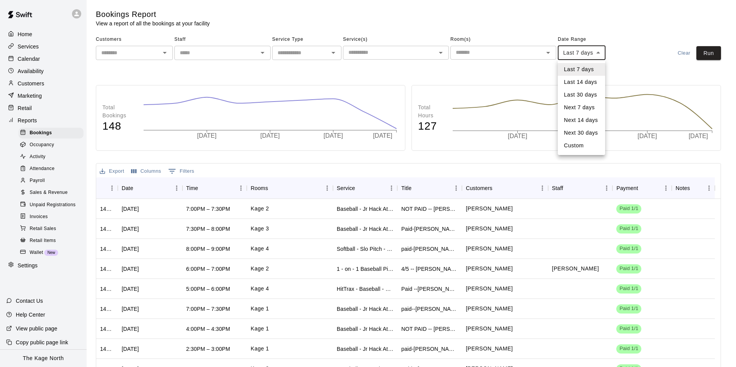
click at [590, 92] on li "Last 30 days" at bounding box center [581, 95] width 47 height 13
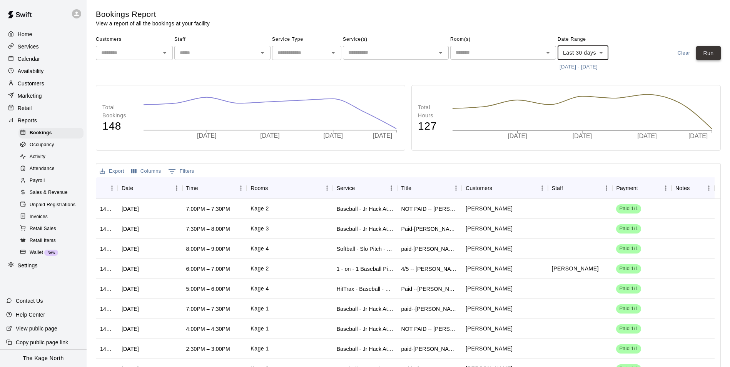
click at [704, 55] on button "Run" at bounding box center [709, 53] width 25 height 14
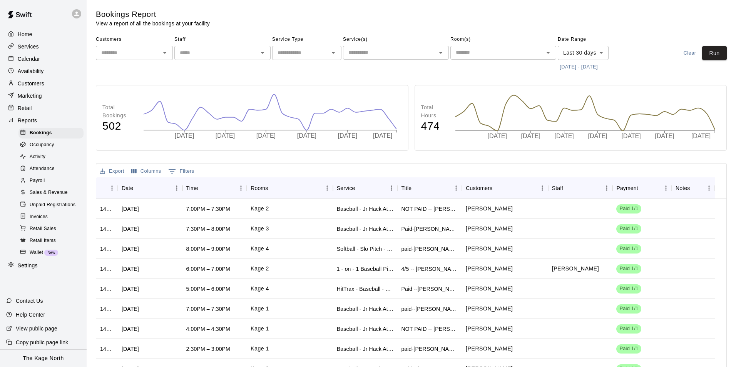
click at [603, 56] on body "Home Services Calendar Availability Customers Marketing Retail Reports Bookings…" at bounding box center [368, 218] width 736 height 436
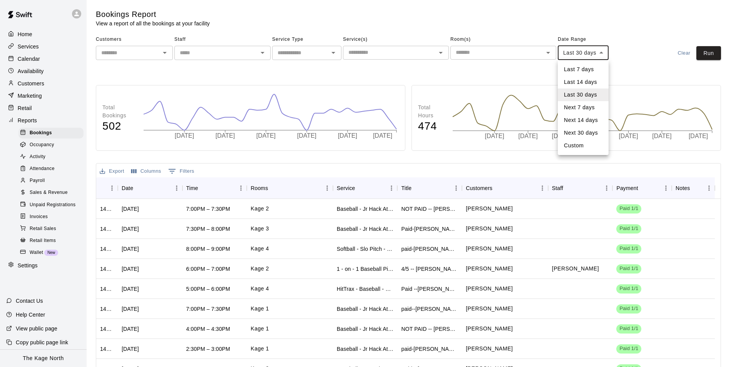
click at [591, 73] on li "Last 7 days" at bounding box center [583, 69] width 51 height 13
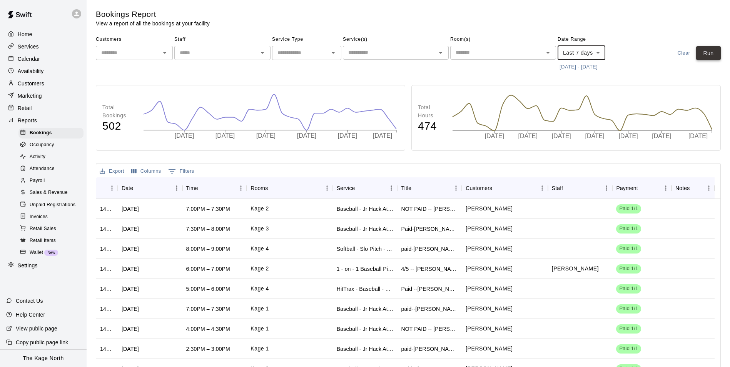
click at [705, 48] on button "Run" at bounding box center [709, 53] width 25 height 14
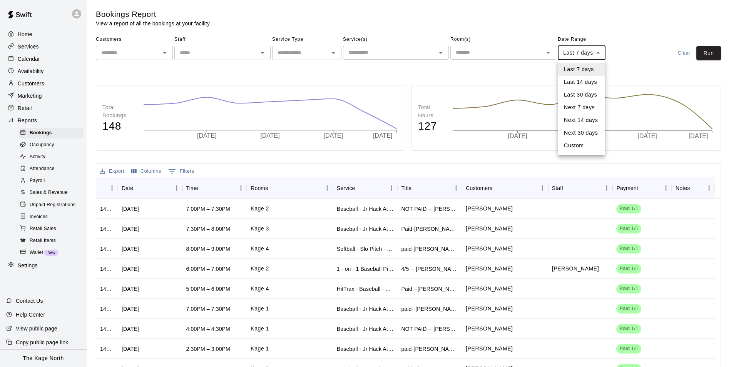
click at [584, 53] on body "Home Services Calendar Availability Customers Marketing Retail Reports Bookings…" at bounding box center [368, 218] width 736 height 436
click at [593, 109] on li "Next 7 days" at bounding box center [581, 107] width 47 height 13
type input "********"
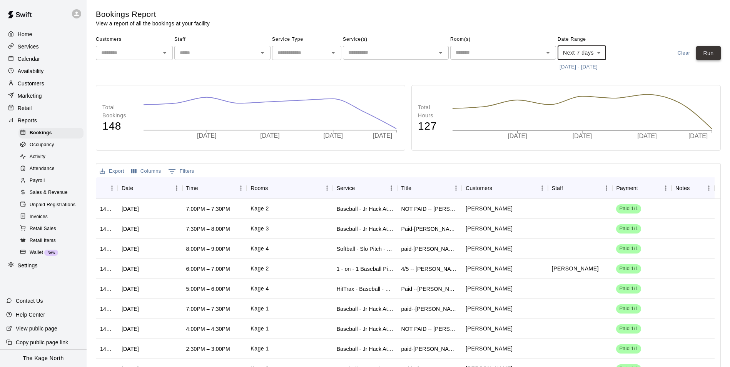
click at [712, 54] on button "Run" at bounding box center [709, 53] width 25 height 14
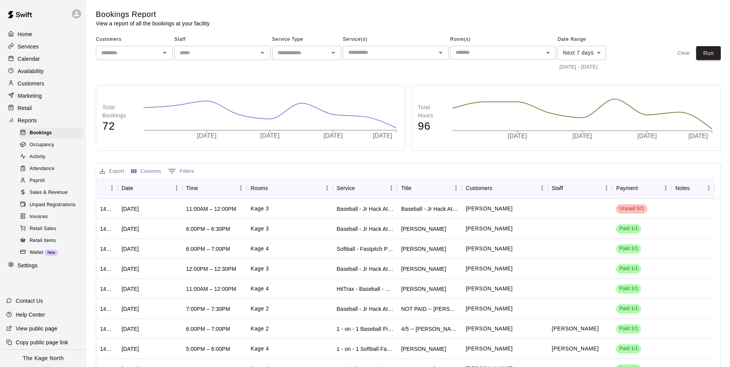
click at [601, 49] on body "Home Services Calendar Availability Customers Marketing Retail Reports Bookings…" at bounding box center [365, 218] width 730 height 436
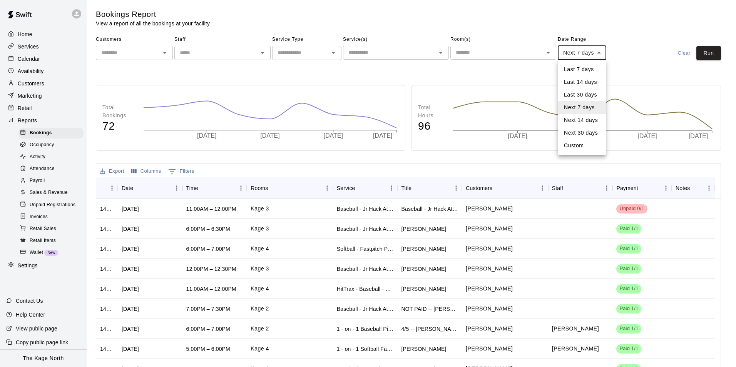
click at [637, 50] on div at bounding box center [368, 183] width 736 height 367
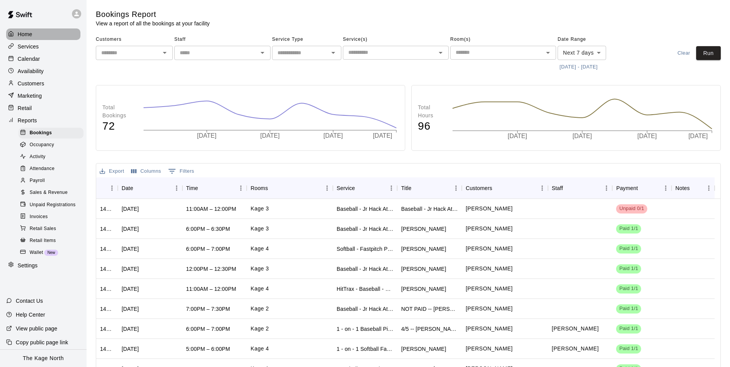
click at [32, 37] on p "Home" at bounding box center [25, 34] width 15 height 8
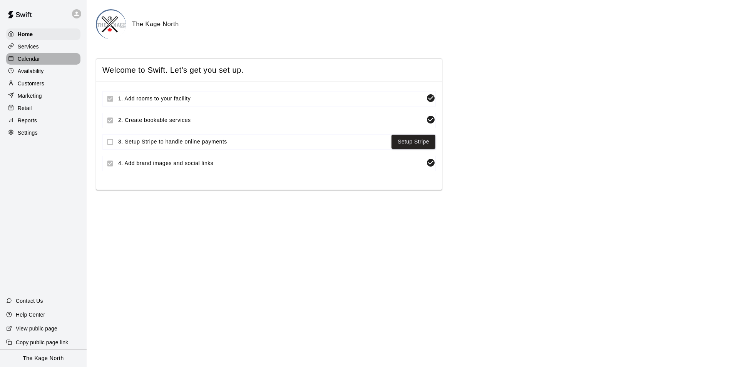
click at [37, 58] on p "Calendar" at bounding box center [29, 59] width 22 height 8
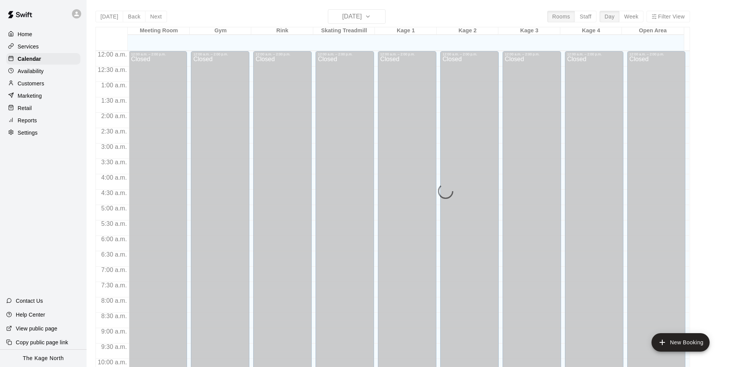
scroll to position [391, 0]
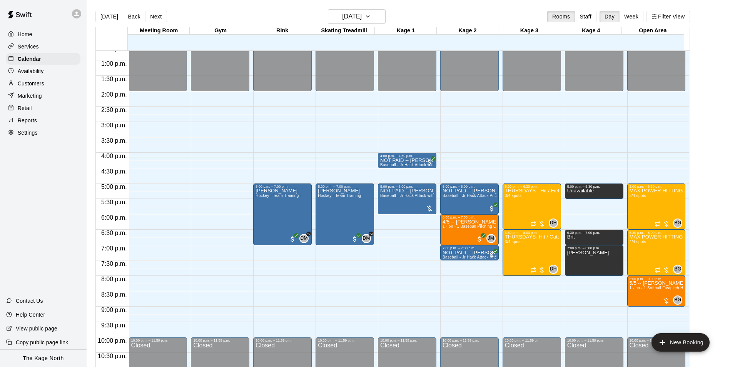
drag, startPoint x: 434, startPoint y: 15, endPoint x: 427, endPoint y: 15, distance: 7.0
click at [432, 15] on div "[DATE] Back [DATE][DATE] Rooms Staff Day Week Filter View" at bounding box center [392, 18] width 595 height 18
click at [220, 14] on div "[DATE] Back [DATE][DATE] Rooms Staff Day Week Filter View" at bounding box center [392, 18] width 595 height 18
click at [28, 47] on p "Services" at bounding box center [28, 47] width 21 height 8
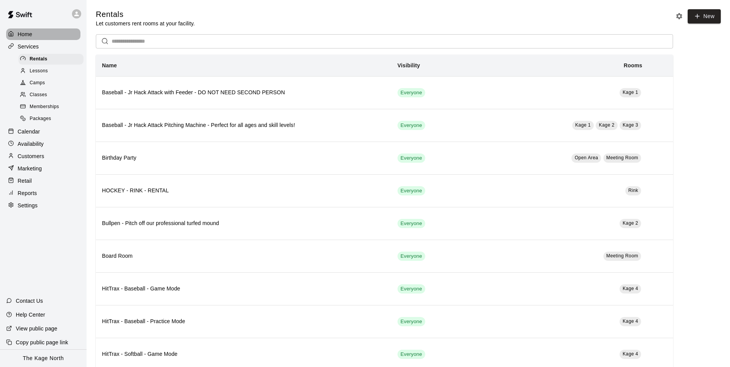
click at [29, 37] on p "Home" at bounding box center [25, 34] width 15 height 8
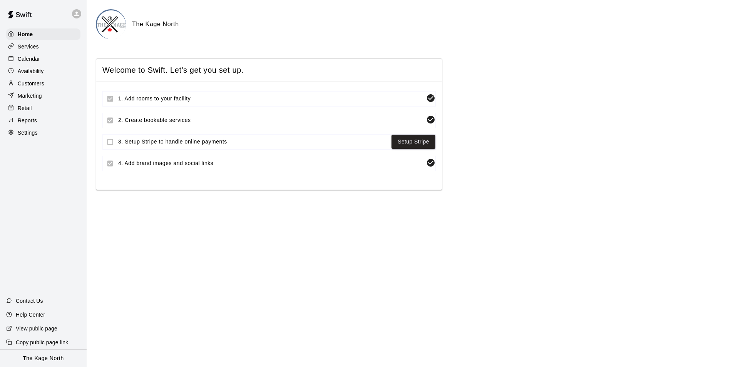
click at [28, 63] on p "Calendar" at bounding box center [29, 59] width 22 height 8
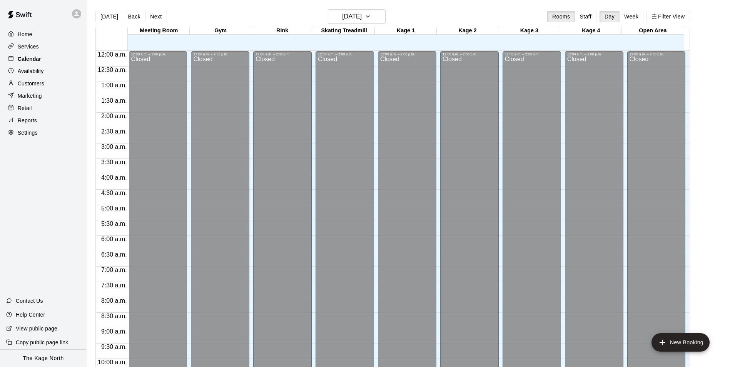
scroll to position [391, 0]
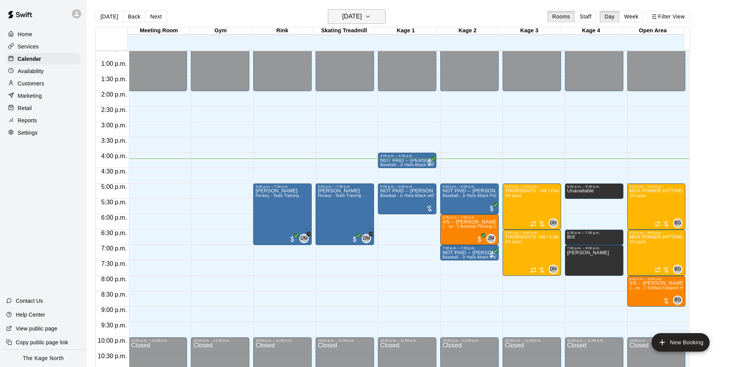
click at [362, 20] on h6 "[DATE]" at bounding box center [352, 16] width 20 height 11
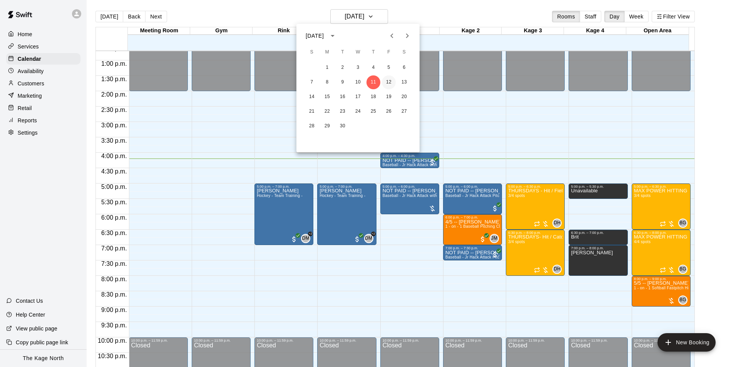
click at [385, 82] on button "12" at bounding box center [389, 82] width 14 height 14
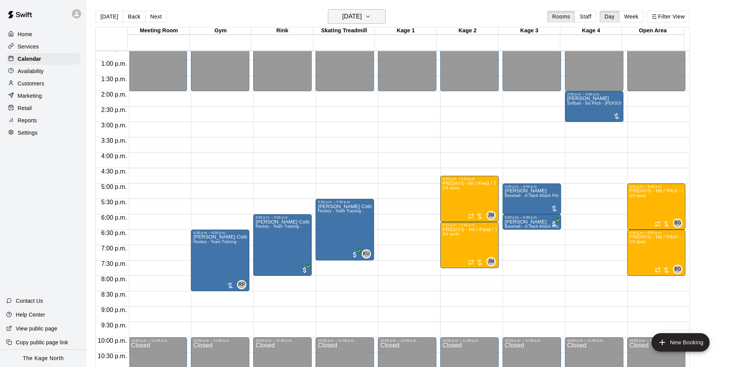
click at [362, 14] on h6 "[DATE]" at bounding box center [352, 16] width 20 height 11
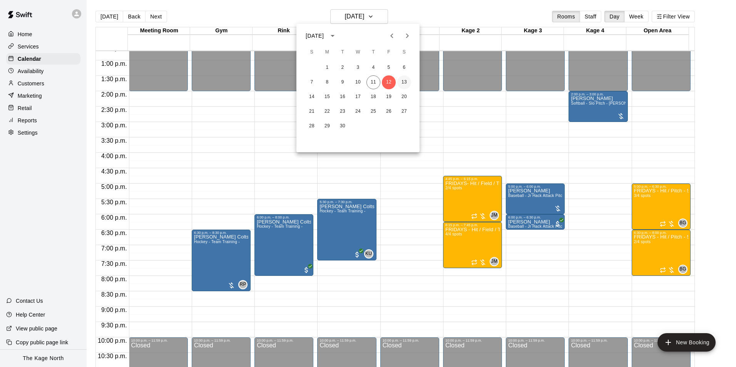
click at [405, 79] on button "13" at bounding box center [404, 82] width 14 height 14
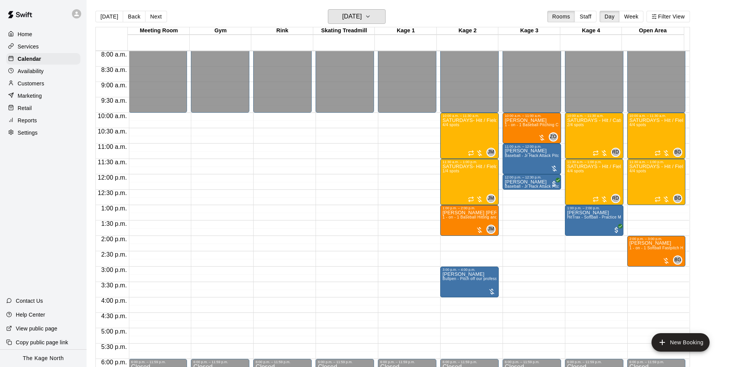
scroll to position [237, 0]
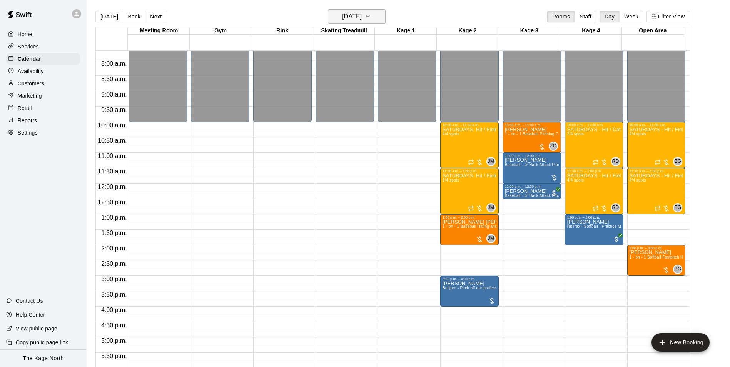
click at [358, 17] on h6 "[DATE]" at bounding box center [352, 16] width 20 height 11
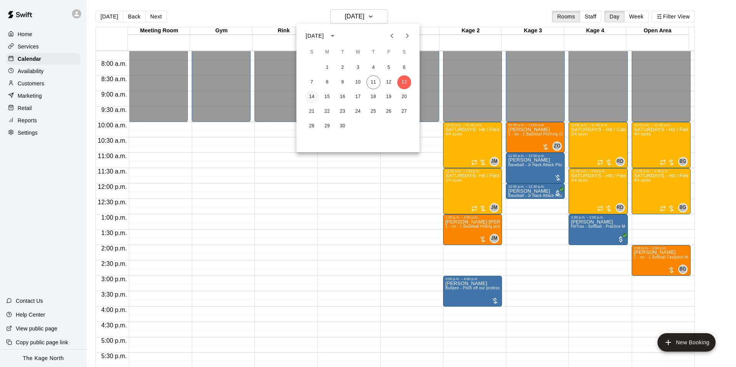
click at [316, 93] on button "14" at bounding box center [312, 97] width 14 height 14
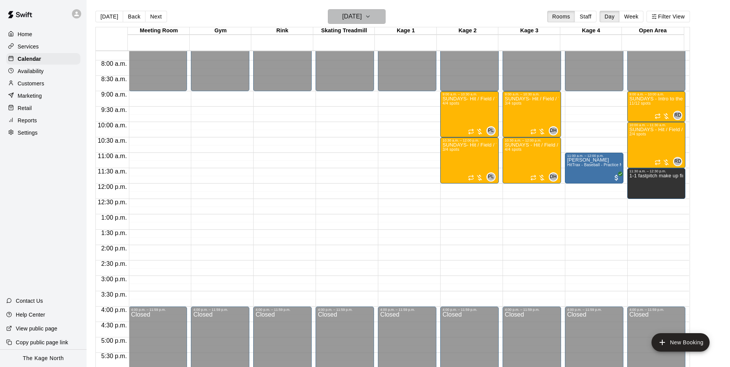
click at [362, 20] on h6 "[DATE]" at bounding box center [352, 16] width 20 height 11
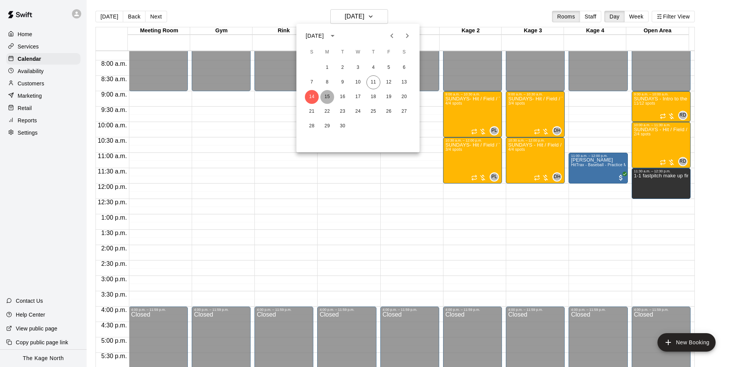
click at [324, 95] on button "15" at bounding box center [327, 97] width 14 height 14
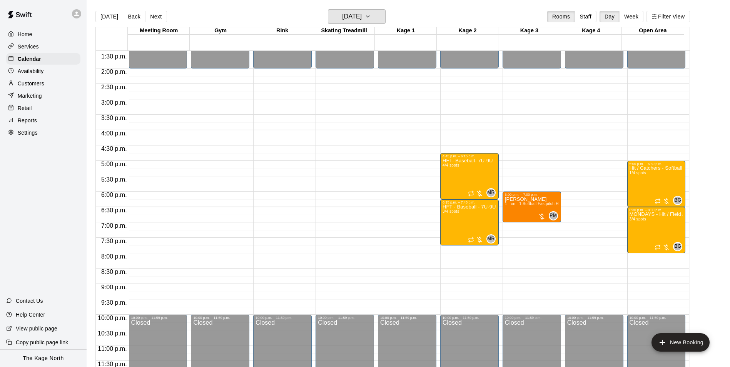
scroll to position [415, 0]
click at [353, 17] on h6 "[DATE]" at bounding box center [352, 16] width 20 height 11
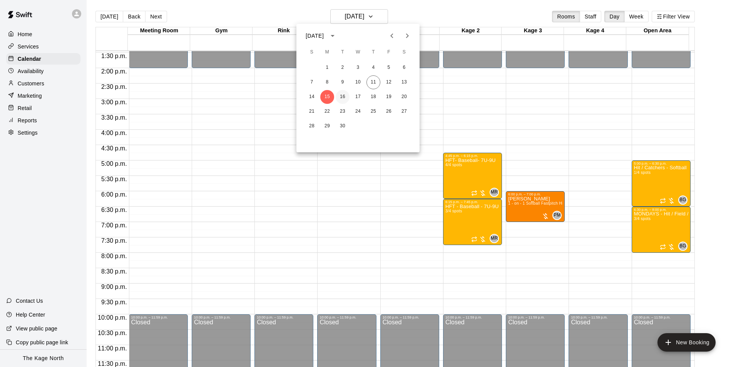
click at [345, 97] on button "16" at bounding box center [343, 97] width 14 height 14
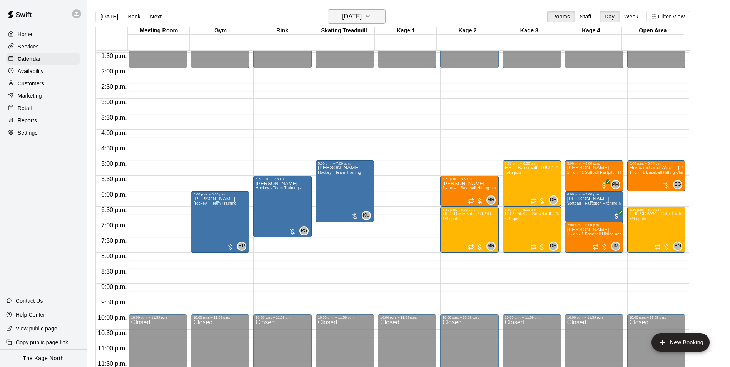
click at [360, 11] on button "[DATE]" at bounding box center [357, 16] width 58 height 15
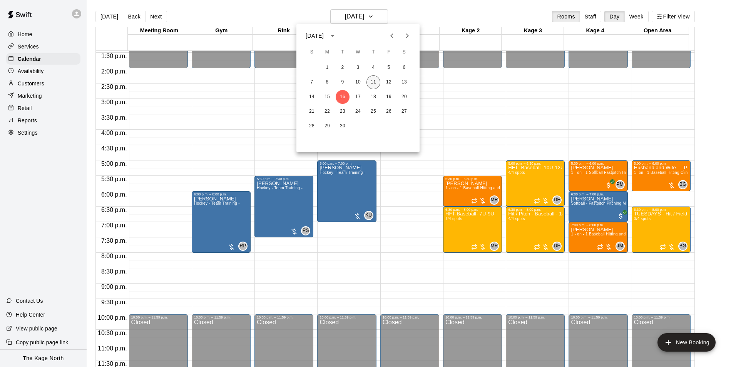
click at [374, 84] on button "11" at bounding box center [374, 82] width 14 height 14
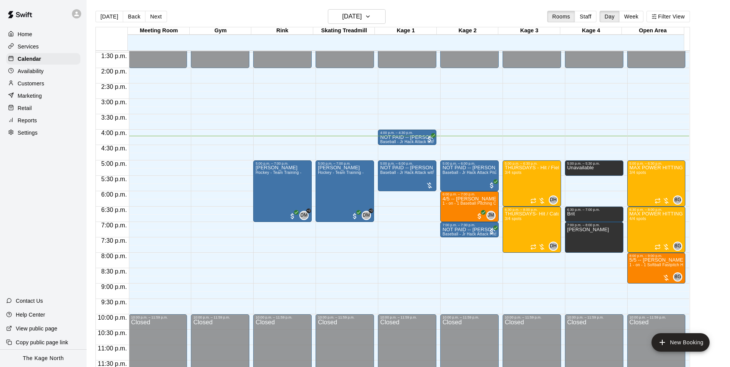
click at [26, 84] on p "Customers" at bounding box center [31, 84] width 27 height 8
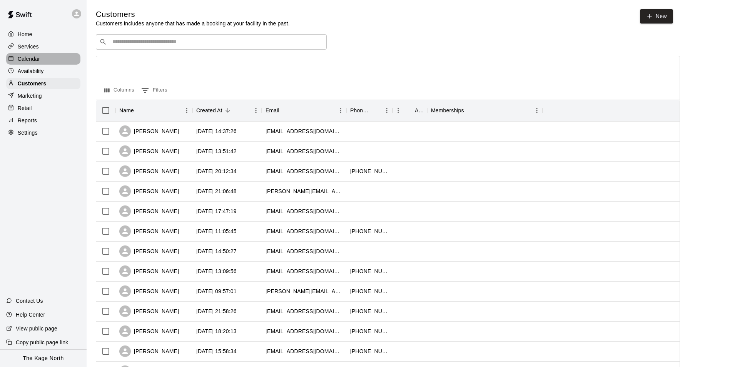
click at [39, 59] on p "Calendar" at bounding box center [29, 59] width 22 height 8
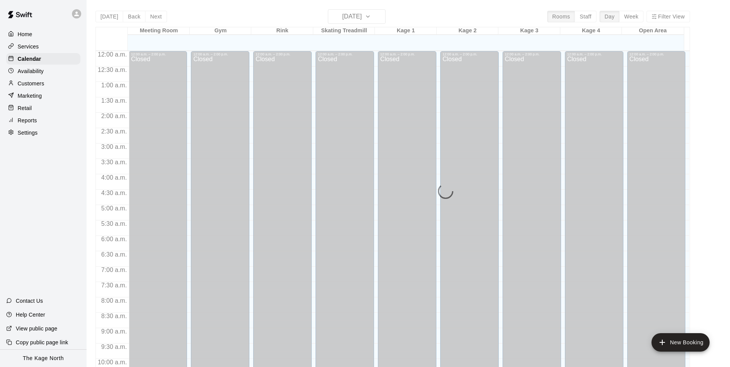
scroll to position [391, 0]
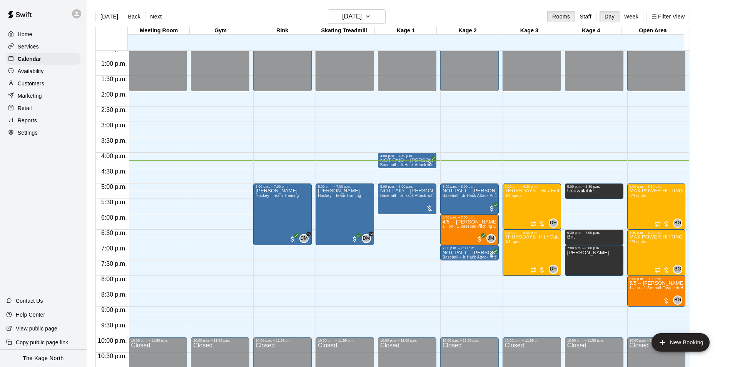
click at [251, 16] on div "[DATE] Back [DATE][DATE] Rooms Staff Day Week Filter View" at bounding box center [392, 18] width 595 height 18
click at [44, 81] on div "Customers" at bounding box center [43, 84] width 74 height 12
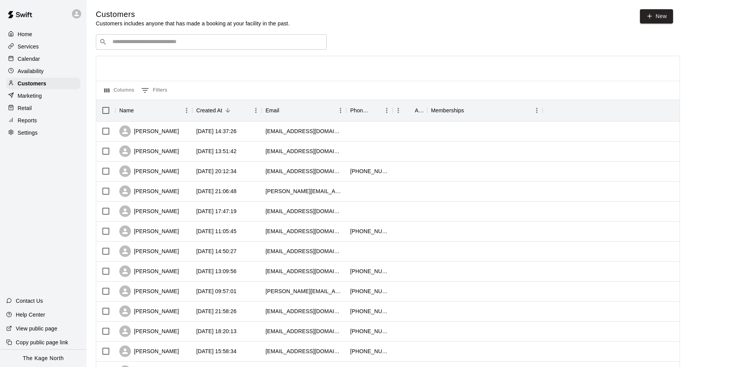
click at [37, 56] on p "Calendar" at bounding box center [29, 59] width 22 height 8
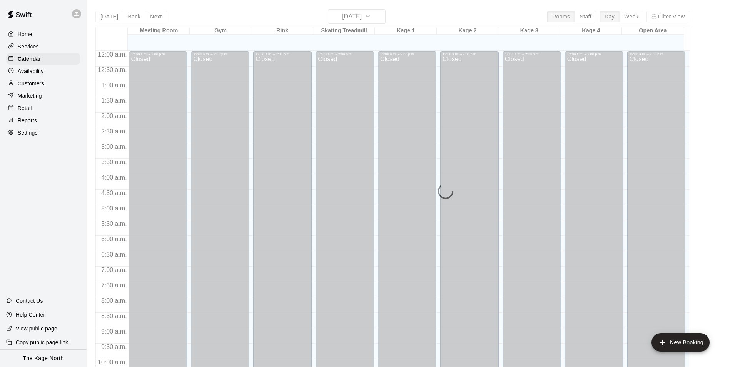
scroll to position [391, 0]
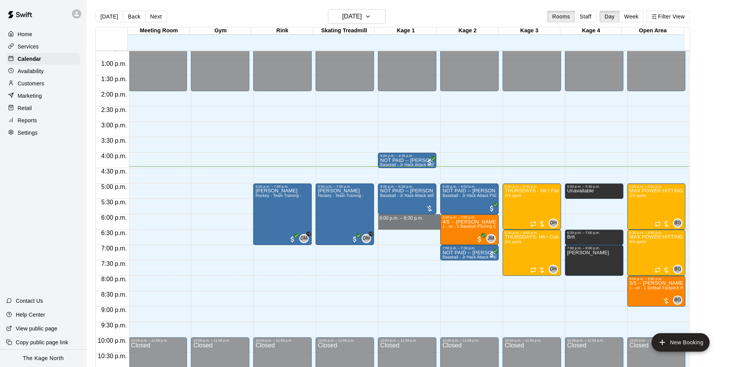
drag, startPoint x: 408, startPoint y: 218, endPoint x: 408, endPoint y: 223, distance: 5.8
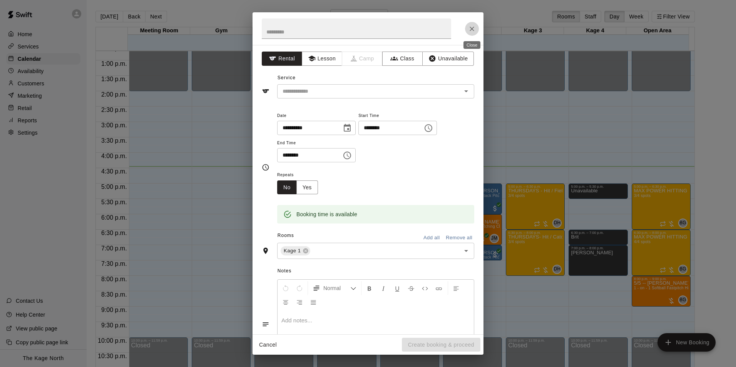
drag, startPoint x: 472, startPoint y: 30, endPoint x: 484, endPoint y: 61, distance: 33.3
click at [471, 30] on icon "Close" at bounding box center [472, 29] width 8 height 8
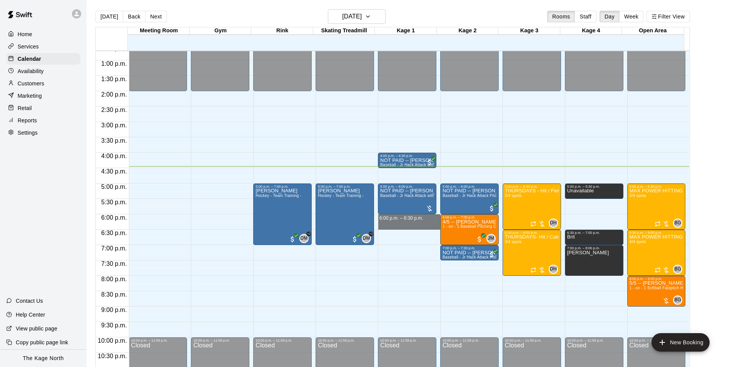
drag, startPoint x: 414, startPoint y: 216, endPoint x: 415, endPoint y: 223, distance: 6.9
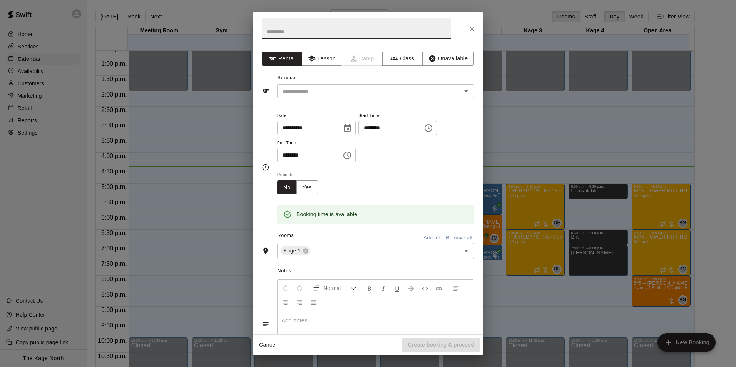
click at [467, 29] on button "Close" at bounding box center [472, 29] width 14 height 14
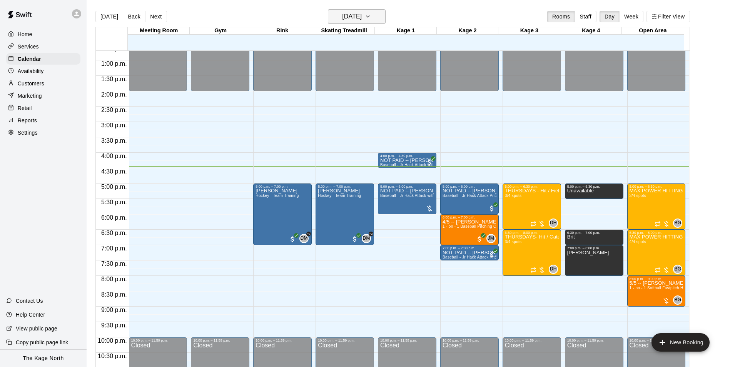
click at [353, 12] on h6 "[DATE]" at bounding box center [352, 16] width 20 height 11
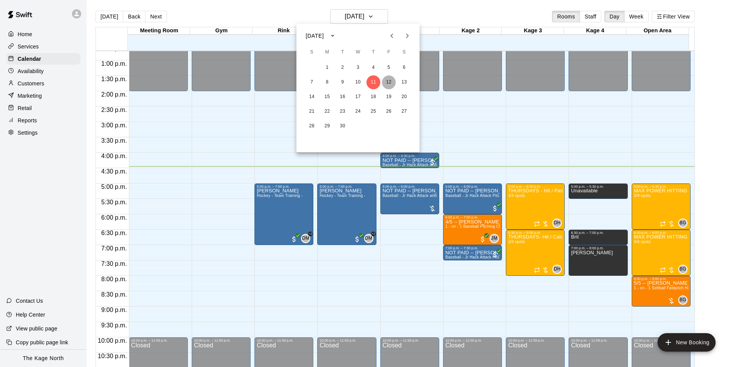
click at [391, 79] on button "12" at bounding box center [389, 82] width 14 height 14
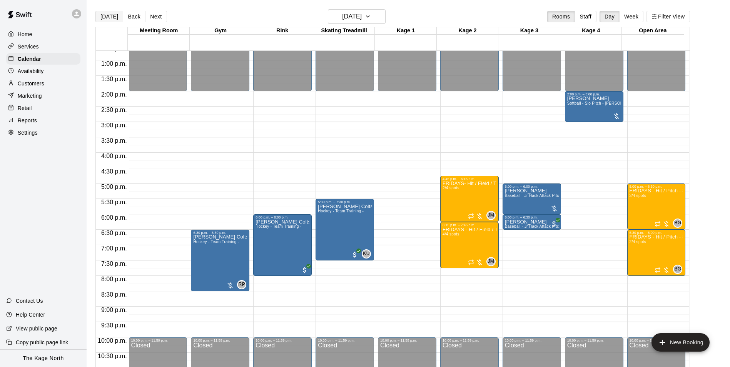
click at [111, 16] on button "[DATE]" at bounding box center [109, 17] width 28 height 12
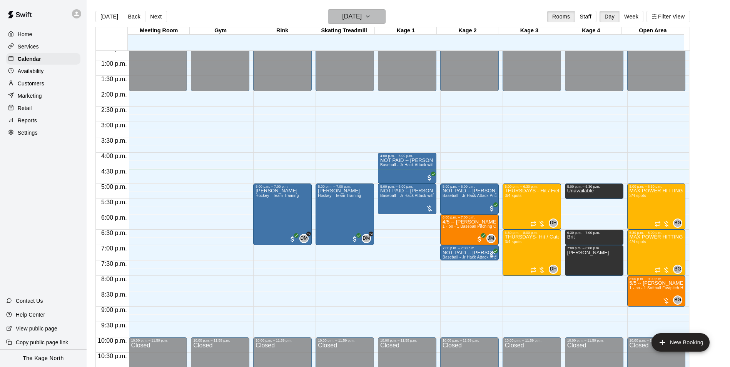
click at [362, 18] on h6 "[DATE]" at bounding box center [352, 16] width 20 height 11
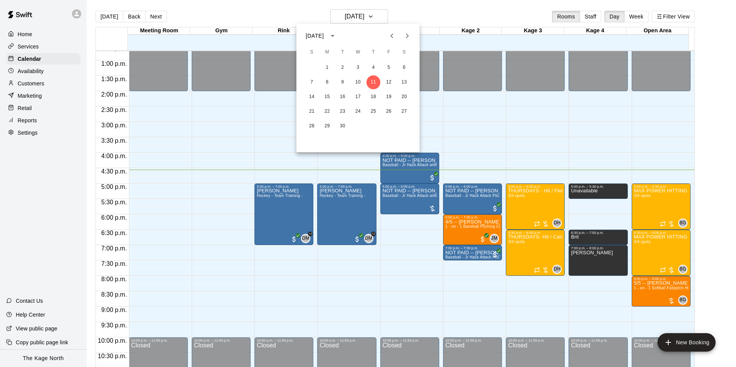
drag, startPoint x: 430, startPoint y: 21, endPoint x: 433, endPoint y: 23, distance: 4.2
click at [430, 20] on div at bounding box center [368, 183] width 736 height 367
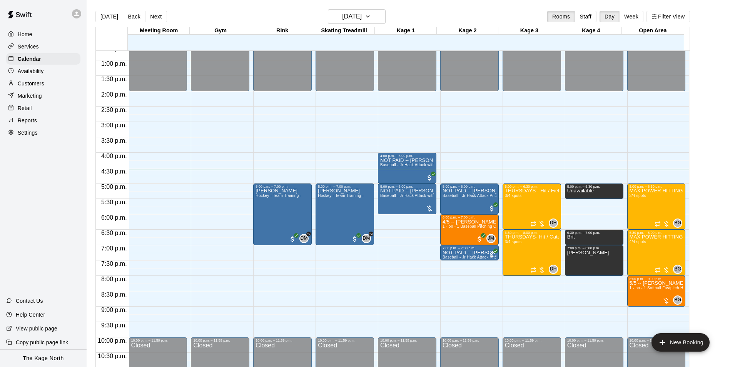
click at [237, 14] on div "[DATE] Back [DATE][DATE] Rooms Staff Day Week Filter View" at bounding box center [392, 18] width 595 height 18
click at [362, 20] on h6 "[DATE]" at bounding box center [352, 16] width 20 height 11
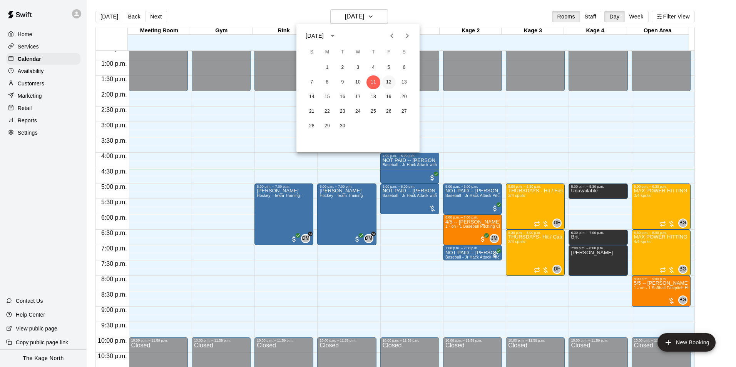
click at [385, 82] on button "12" at bounding box center [389, 82] width 14 height 14
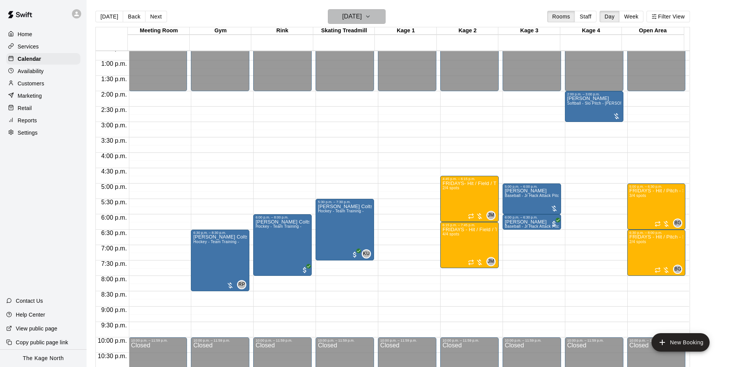
click at [373, 15] on button "[DATE]" at bounding box center [357, 16] width 58 height 15
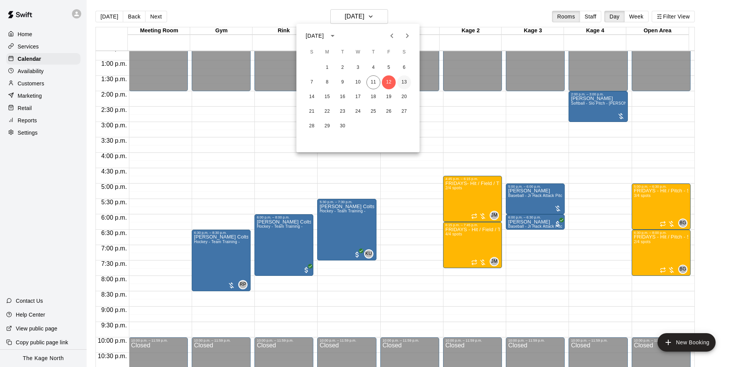
click at [403, 82] on button "13" at bounding box center [404, 82] width 14 height 14
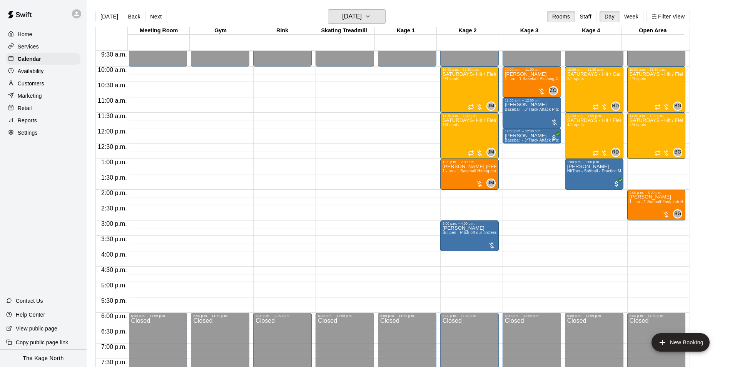
scroll to position [276, 0]
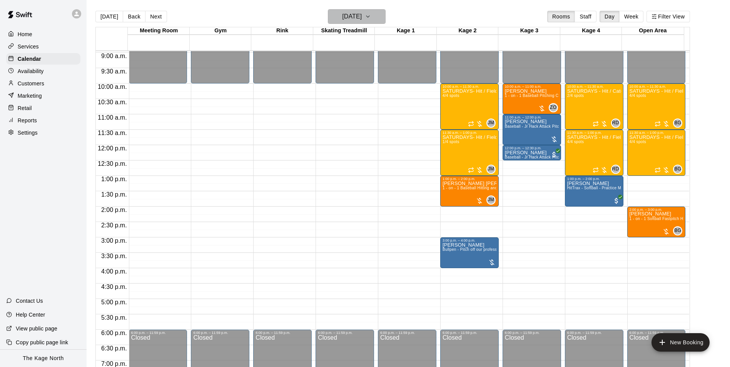
click at [362, 17] on h6 "[DATE]" at bounding box center [352, 16] width 20 height 11
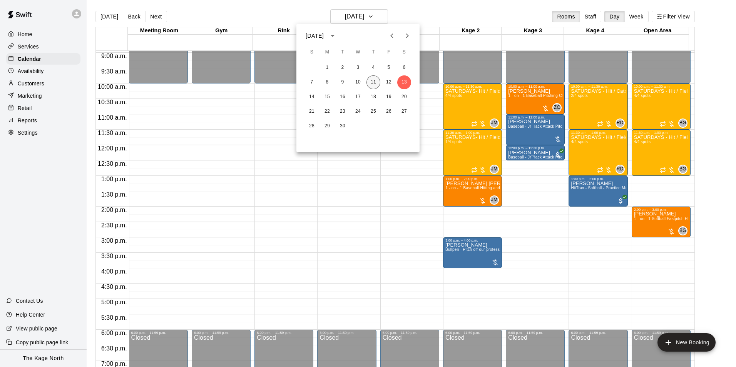
click at [374, 84] on button "11" at bounding box center [374, 82] width 14 height 14
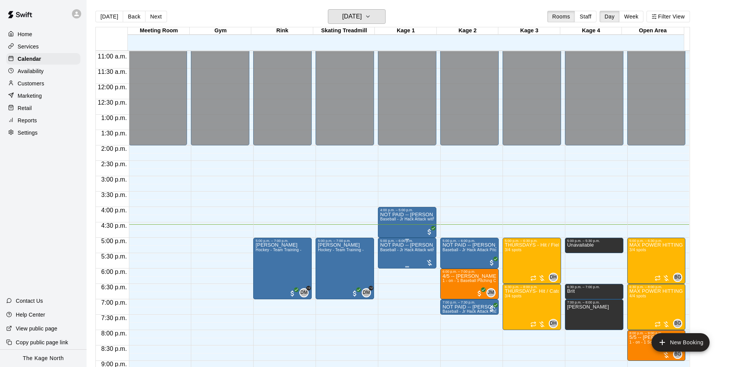
scroll to position [391, 0]
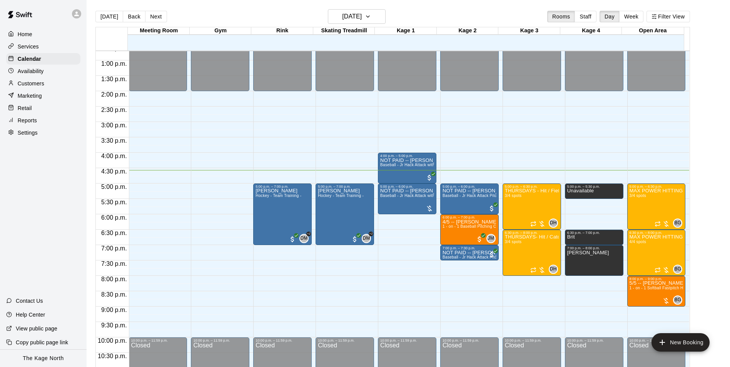
drag, startPoint x: 250, startPoint y: 14, endPoint x: 215, endPoint y: 1, distance: 36.9
click at [250, 14] on div "[DATE] Back [DATE][DATE] Rooms Staff Day Week Filter View" at bounding box center [392, 18] width 595 height 18
click at [362, 14] on h6 "[DATE]" at bounding box center [352, 16] width 20 height 11
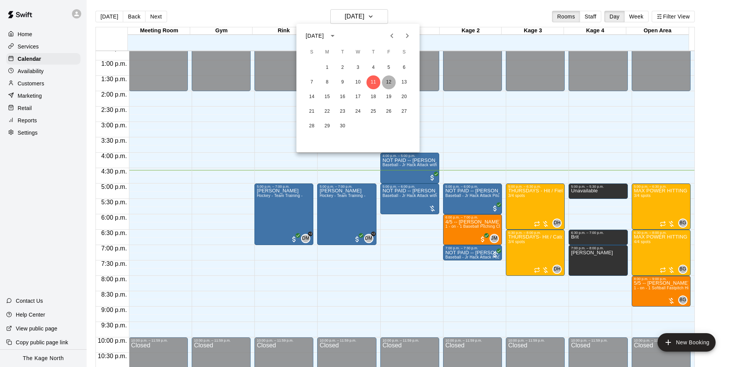
click at [385, 82] on button "12" at bounding box center [389, 82] width 14 height 14
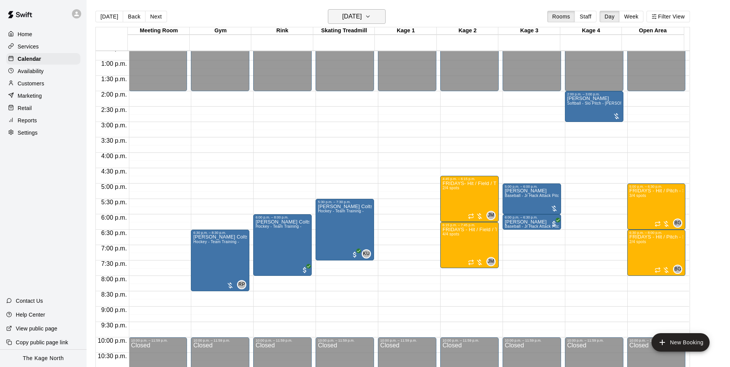
click at [362, 12] on h6 "[DATE]" at bounding box center [352, 16] width 20 height 11
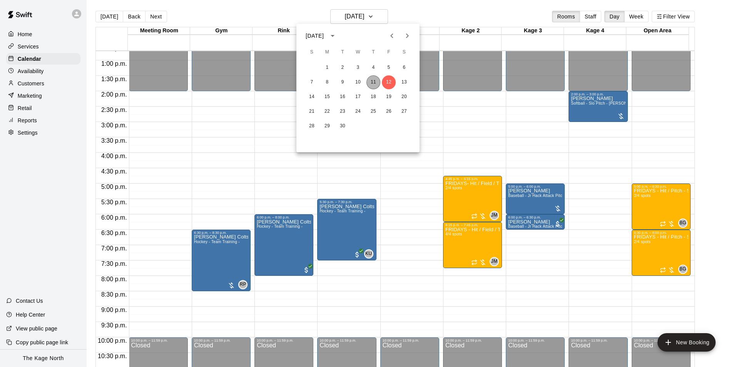
click at [373, 81] on button "11" at bounding box center [374, 82] width 14 height 14
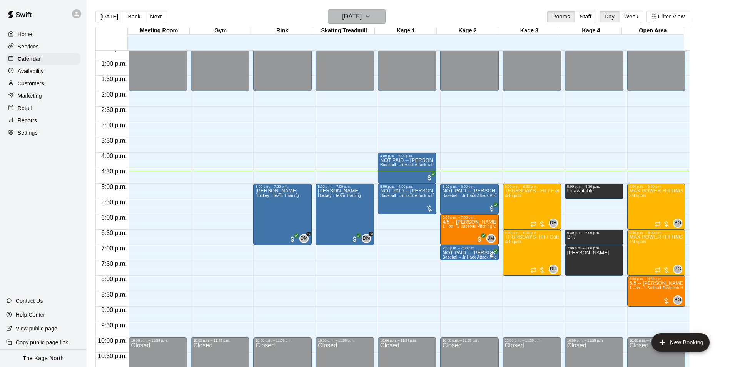
click at [362, 16] on h6 "[DATE]" at bounding box center [352, 16] width 20 height 11
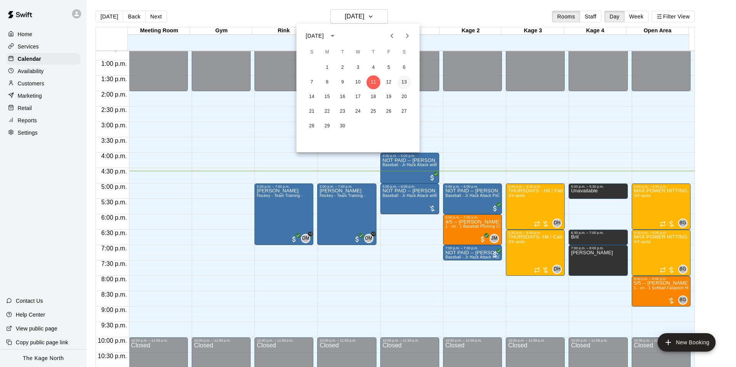
click at [402, 82] on button "13" at bounding box center [404, 82] width 14 height 14
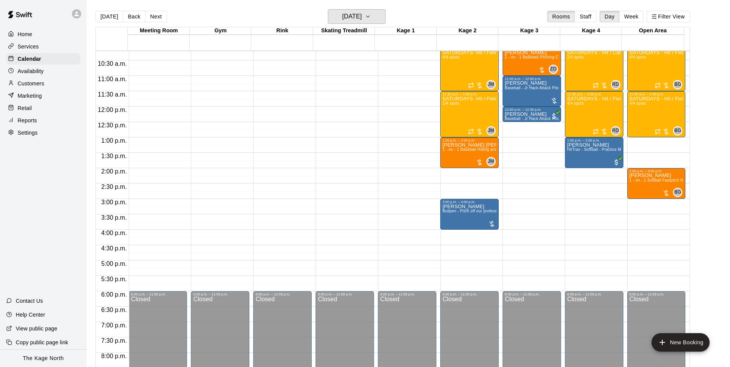
scroll to position [237, 0]
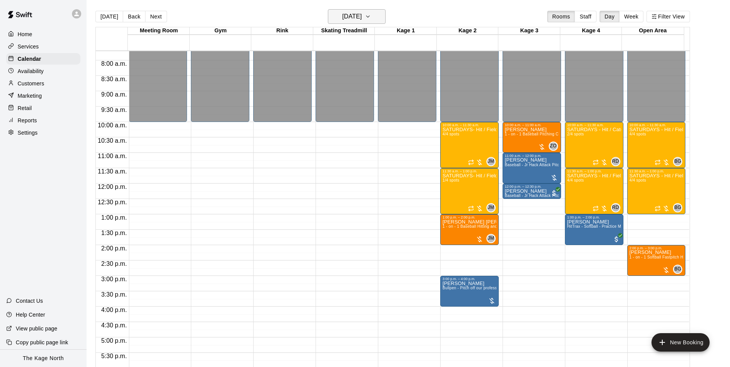
click at [352, 13] on h6 "[DATE]" at bounding box center [352, 16] width 20 height 11
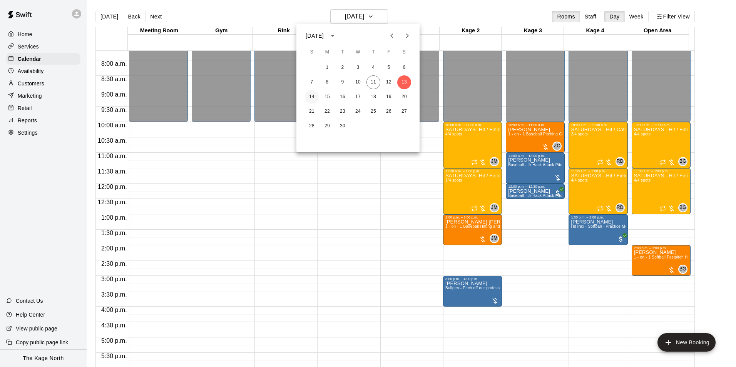
click at [317, 97] on button "14" at bounding box center [312, 97] width 14 height 14
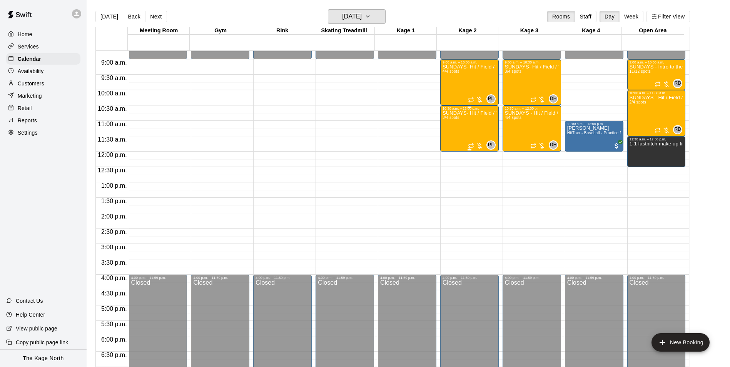
scroll to position [199, 0]
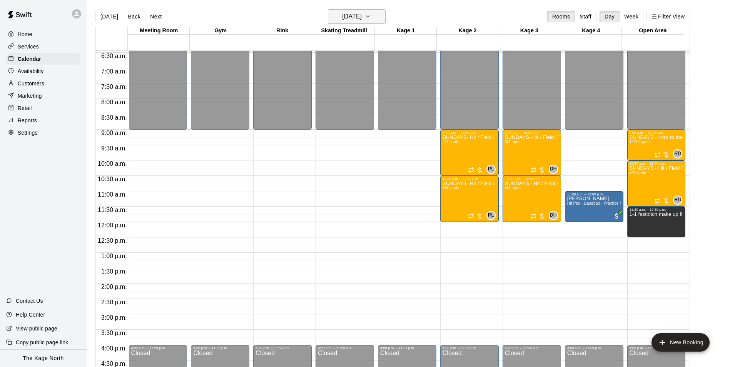
click at [362, 17] on h6 "[DATE]" at bounding box center [352, 16] width 20 height 11
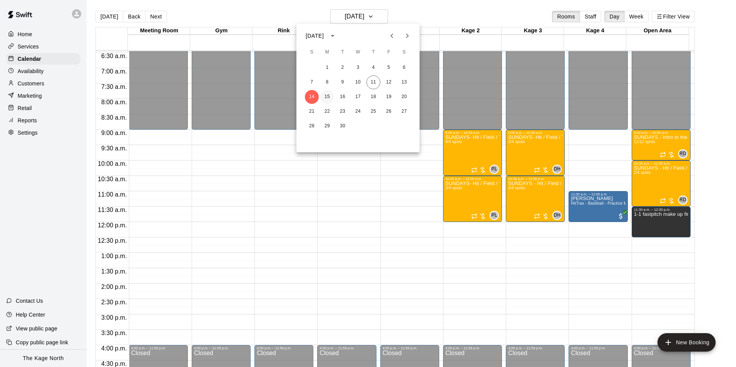
click at [324, 98] on button "15" at bounding box center [327, 97] width 14 height 14
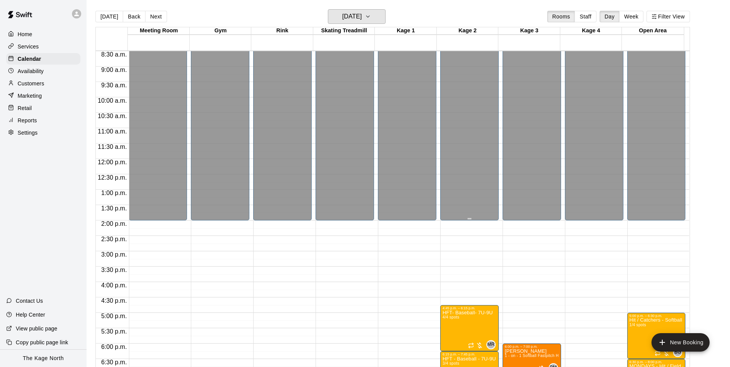
scroll to position [391, 0]
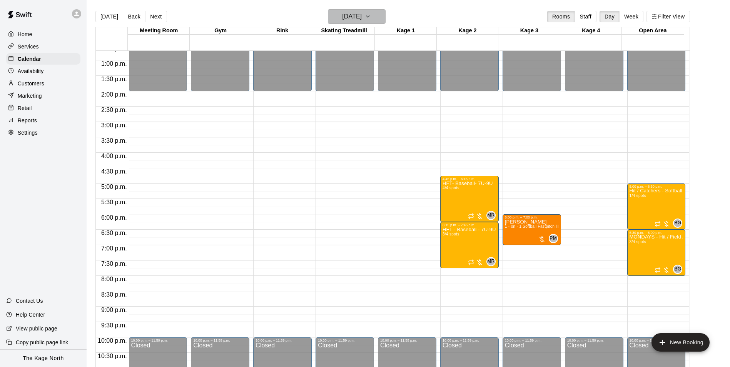
click at [358, 11] on h6 "[DATE]" at bounding box center [352, 16] width 20 height 11
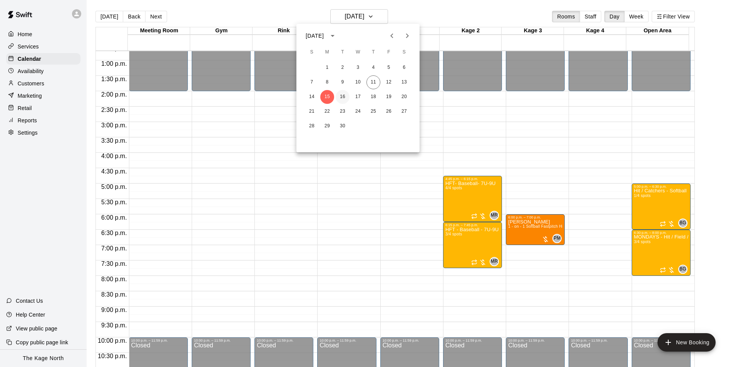
click at [343, 95] on button "16" at bounding box center [343, 97] width 14 height 14
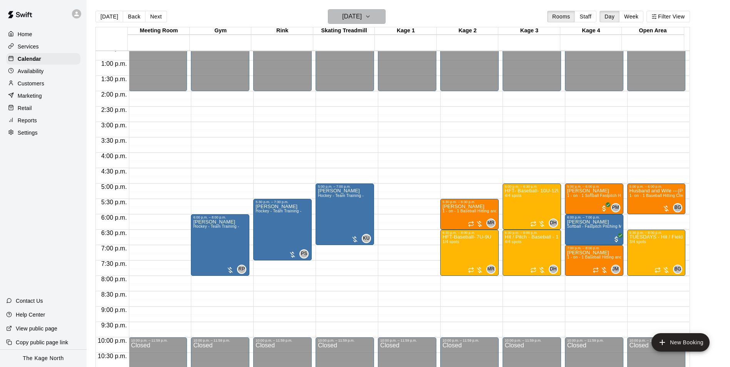
click at [362, 17] on h6 "[DATE]" at bounding box center [352, 16] width 20 height 11
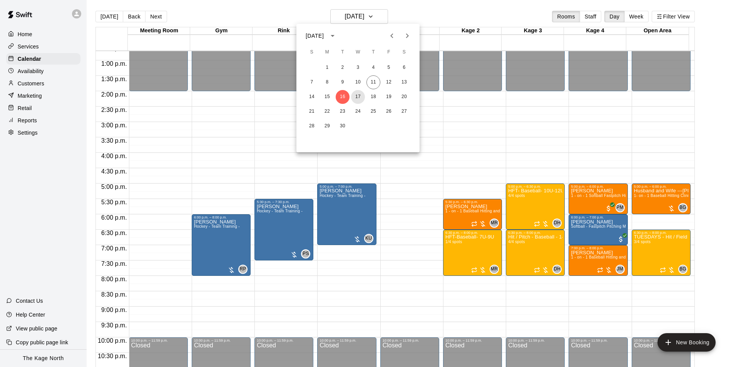
click at [358, 94] on button "17" at bounding box center [358, 97] width 14 height 14
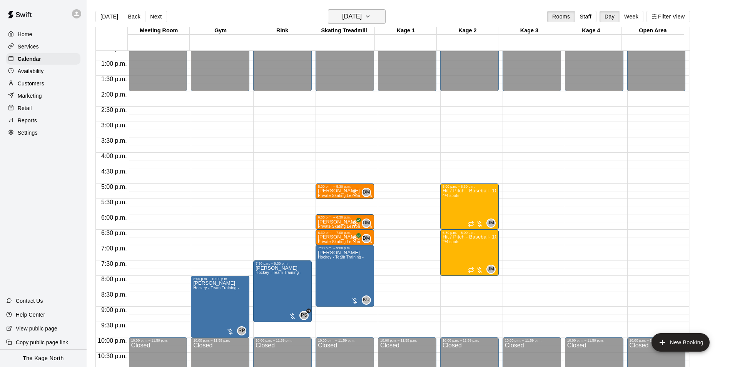
click at [370, 9] on button "[DATE]" at bounding box center [357, 16] width 58 height 15
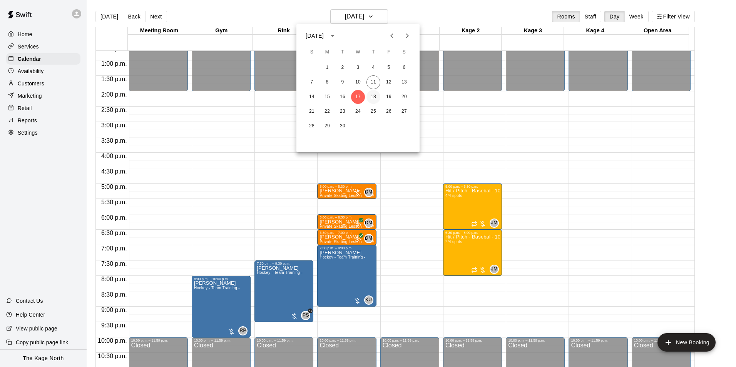
click at [372, 93] on button "18" at bounding box center [374, 97] width 14 height 14
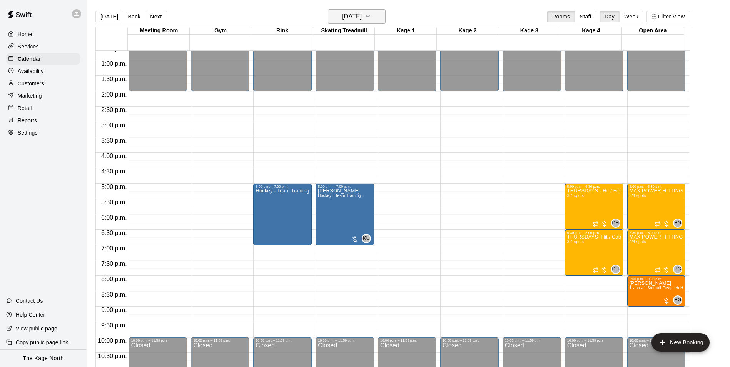
click at [362, 17] on h6 "[DATE]" at bounding box center [352, 16] width 20 height 11
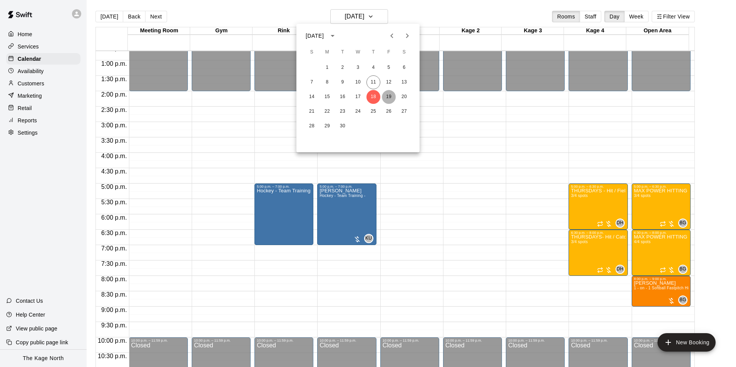
click at [390, 99] on button "19" at bounding box center [389, 97] width 14 height 14
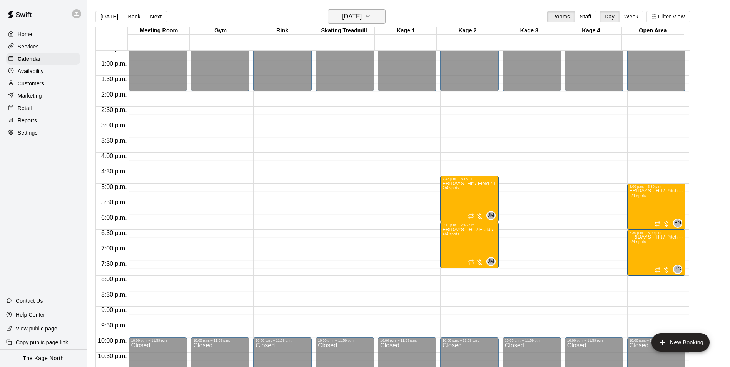
click at [360, 18] on h6 "[DATE]" at bounding box center [352, 16] width 20 height 11
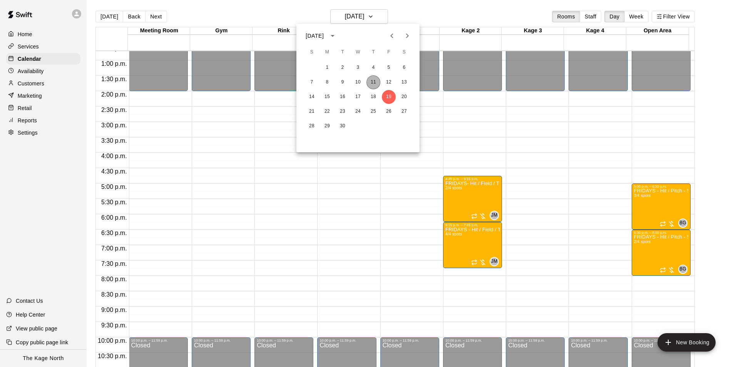
click at [372, 79] on button "11" at bounding box center [374, 82] width 14 height 14
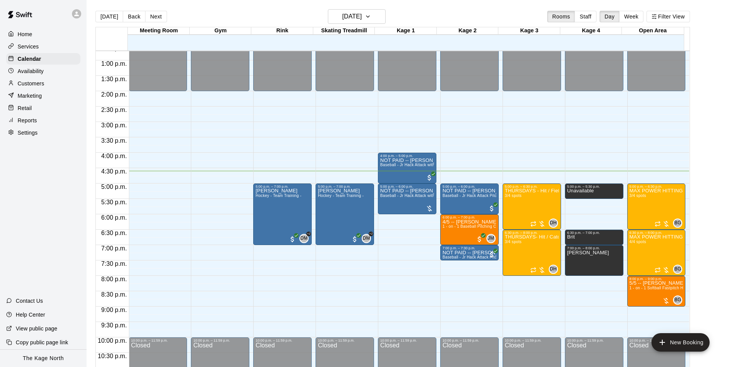
click at [246, 6] on main "[DATE] Back [DATE][DATE] Rooms Staff Day Week Filter View Meeting Room 11 Thu G…" at bounding box center [409, 190] width 644 height 380
click at [267, 8] on main "[DATE] Back [DATE][DATE] Rooms Staff Day Week Filter View Meeting Room 11 Thu G…" at bounding box center [409, 190] width 644 height 380
click at [212, 12] on div "[DATE] Back [DATE][DATE] Rooms Staff Day Week Filter View" at bounding box center [392, 18] width 595 height 18
click at [202, 12] on div "[DATE] Back [DATE][DATE] Rooms Staff Day Week Filter View" at bounding box center [392, 18] width 595 height 18
click at [429, 15] on div "[DATE] Back [DATE][DATE] Rooms Staff Day Week Filter View" at bounding box center [392, 18] width 595 height 18
